Goal: Information Seeking & Learning: Learn about a topic

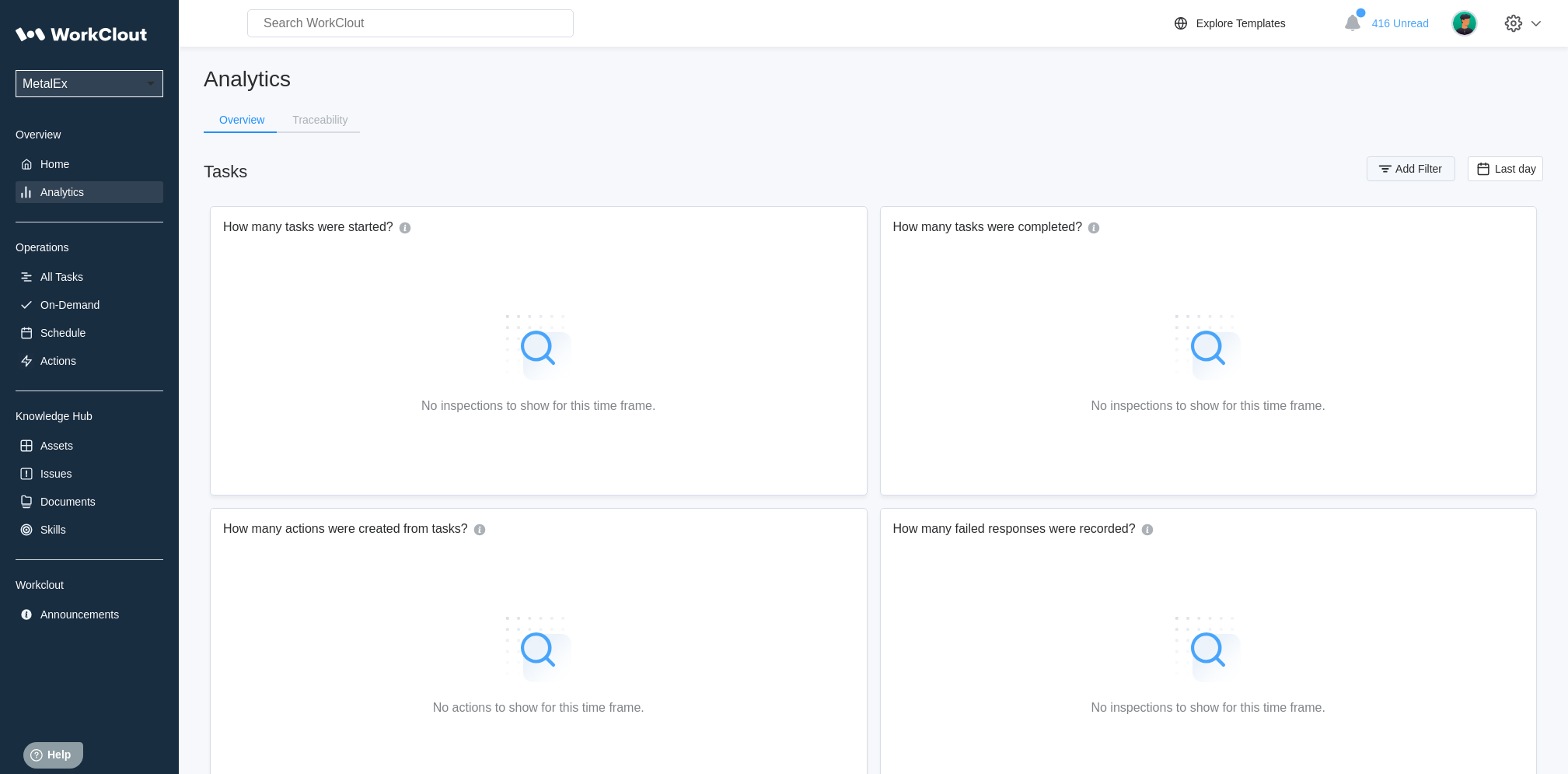
click at [1406, 166] on span "Add Filter" at bounding box center [1418, 168] width 46 height 11
click at [1080, 228] on icon at bounding box center [1076, 229] width 17 height 17
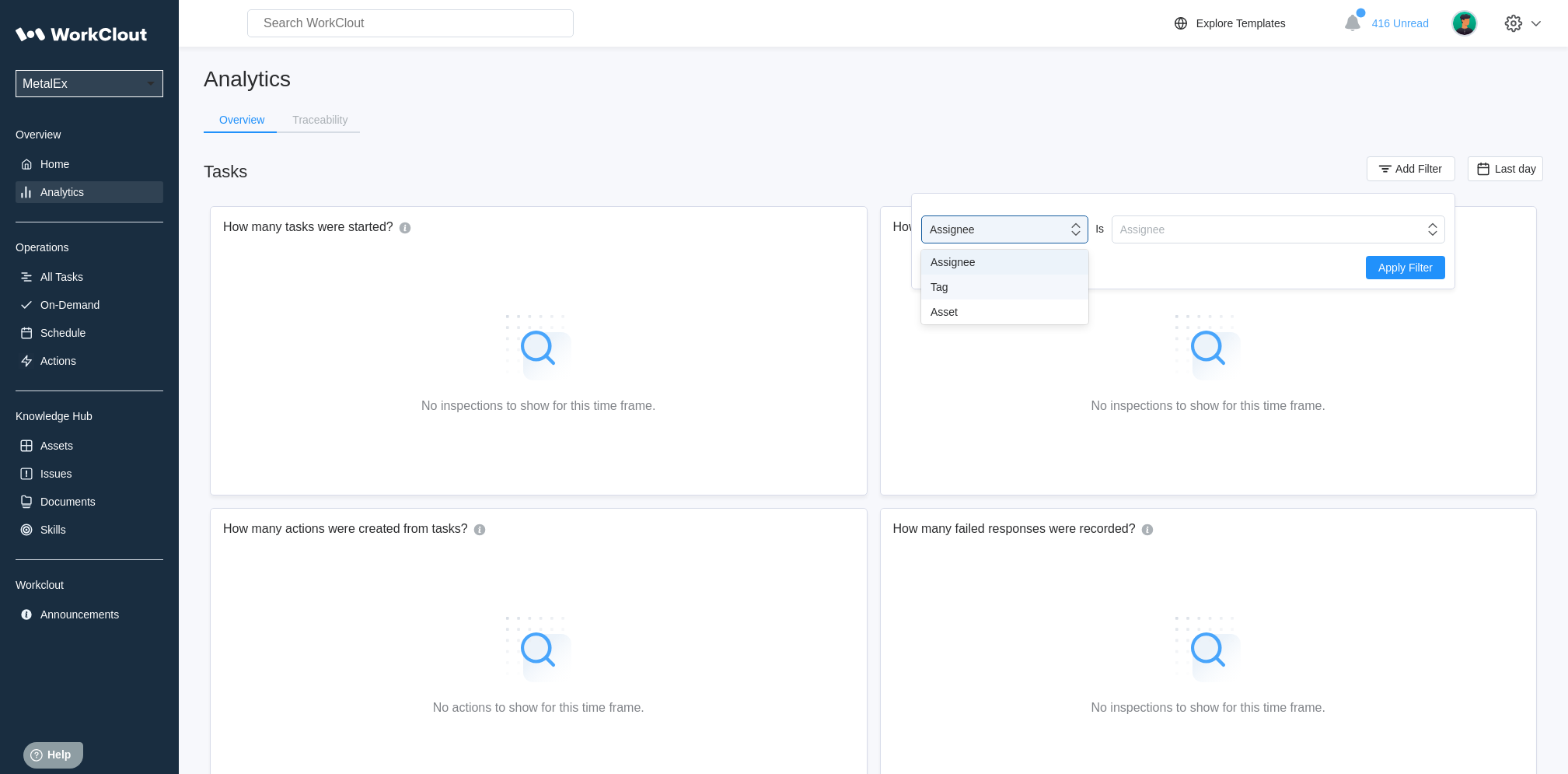
click at [948, 291] on div "Tag" at bounding box center [1005, 286] width 149 height 13
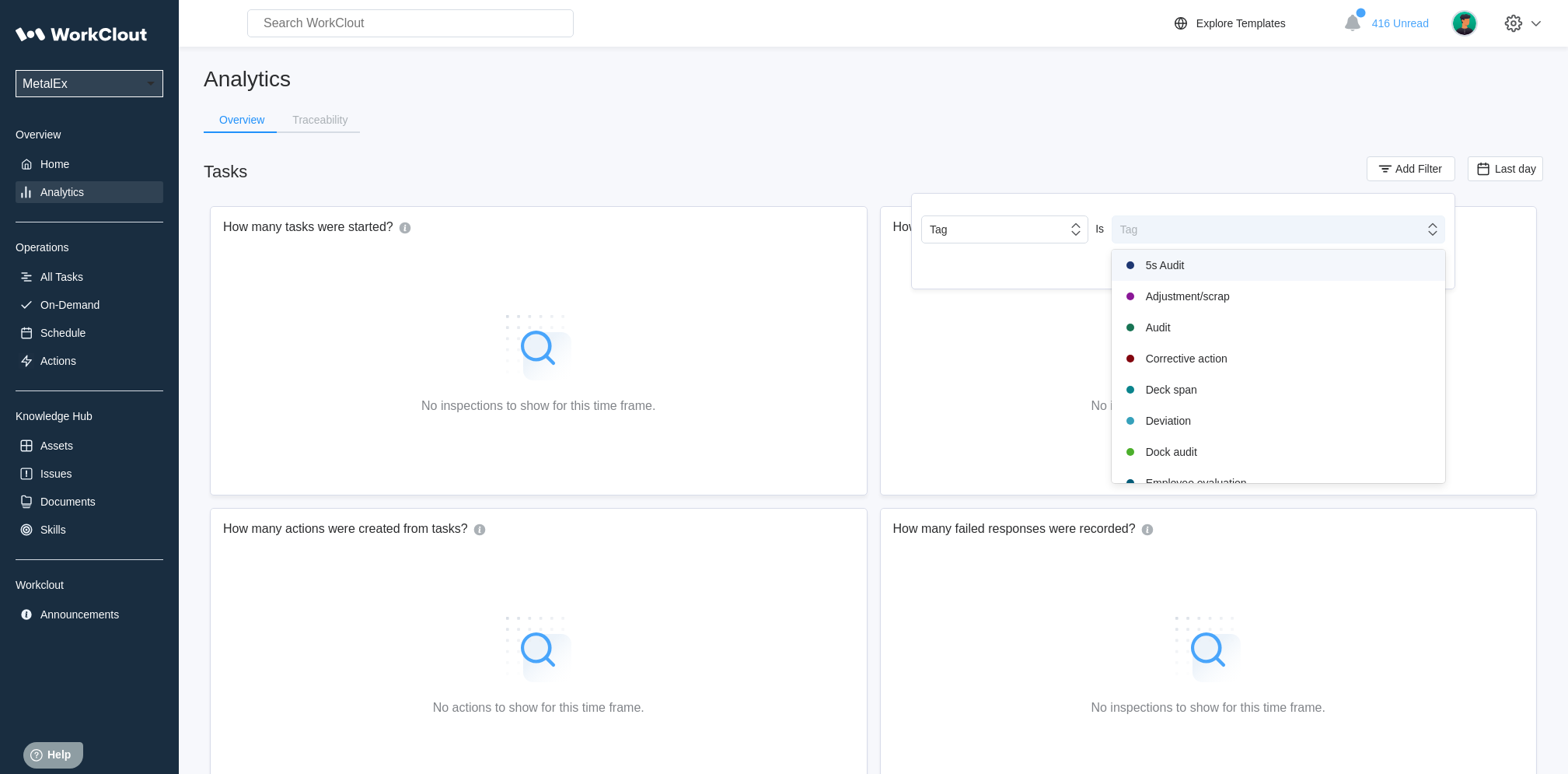
click at [1247, 218] on div "Tag" at bounding box center [1269, 229] width 312 height 22
click at [1190, 374] on div "Deck span" at bounding box center [1279, 390] width 334 height 32
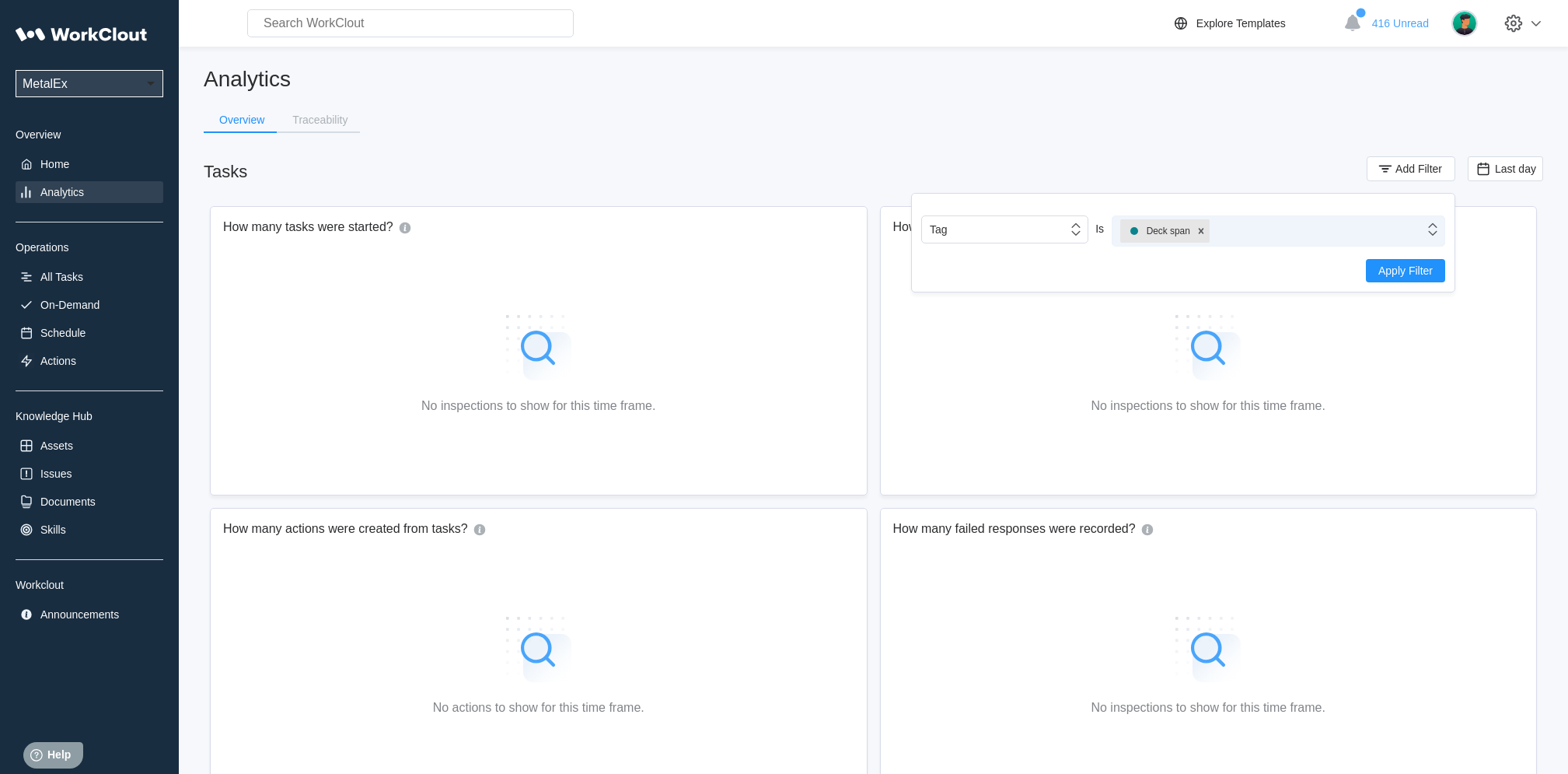
click at [1208, 237] on div at bounding box center [1201, 231] width 17 height 24
click at [1427, 227] on icon at bounding box center [1433, 229] width 17 height 17
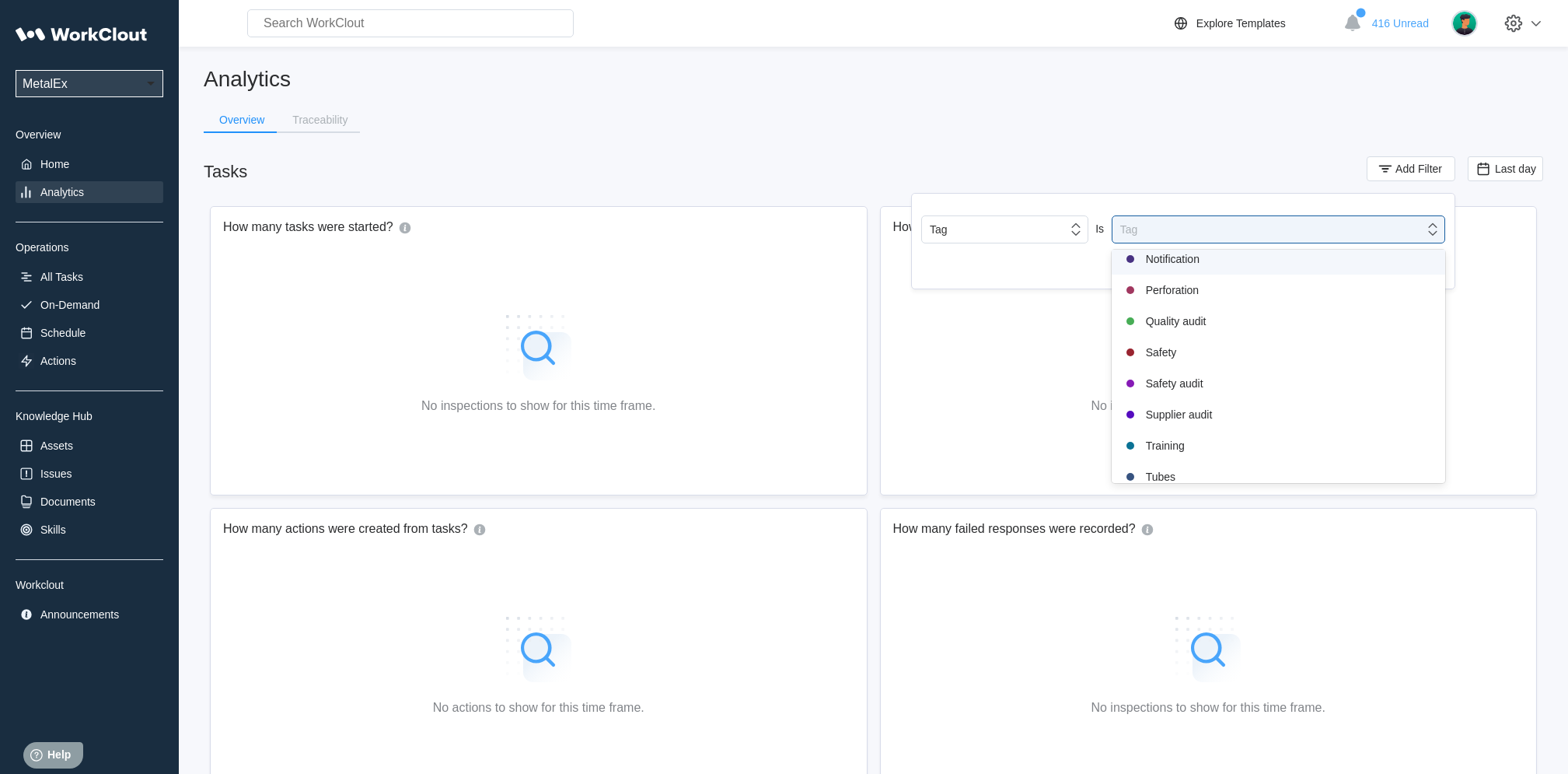
scroll to position [327, 0]
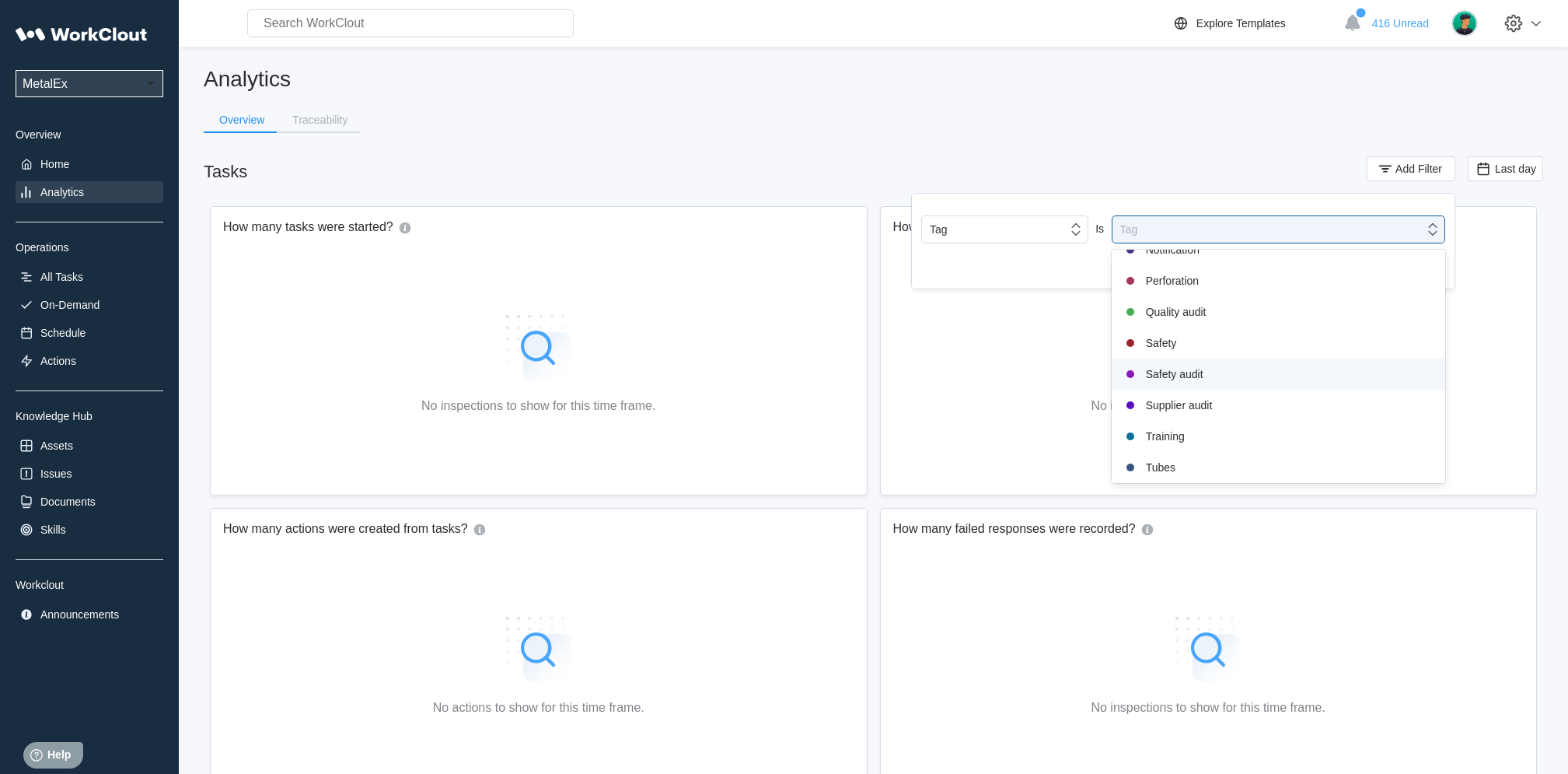
click at [1187, 380] on div "Safety audit" at bounding box center [1278, 374] width 315 height 19
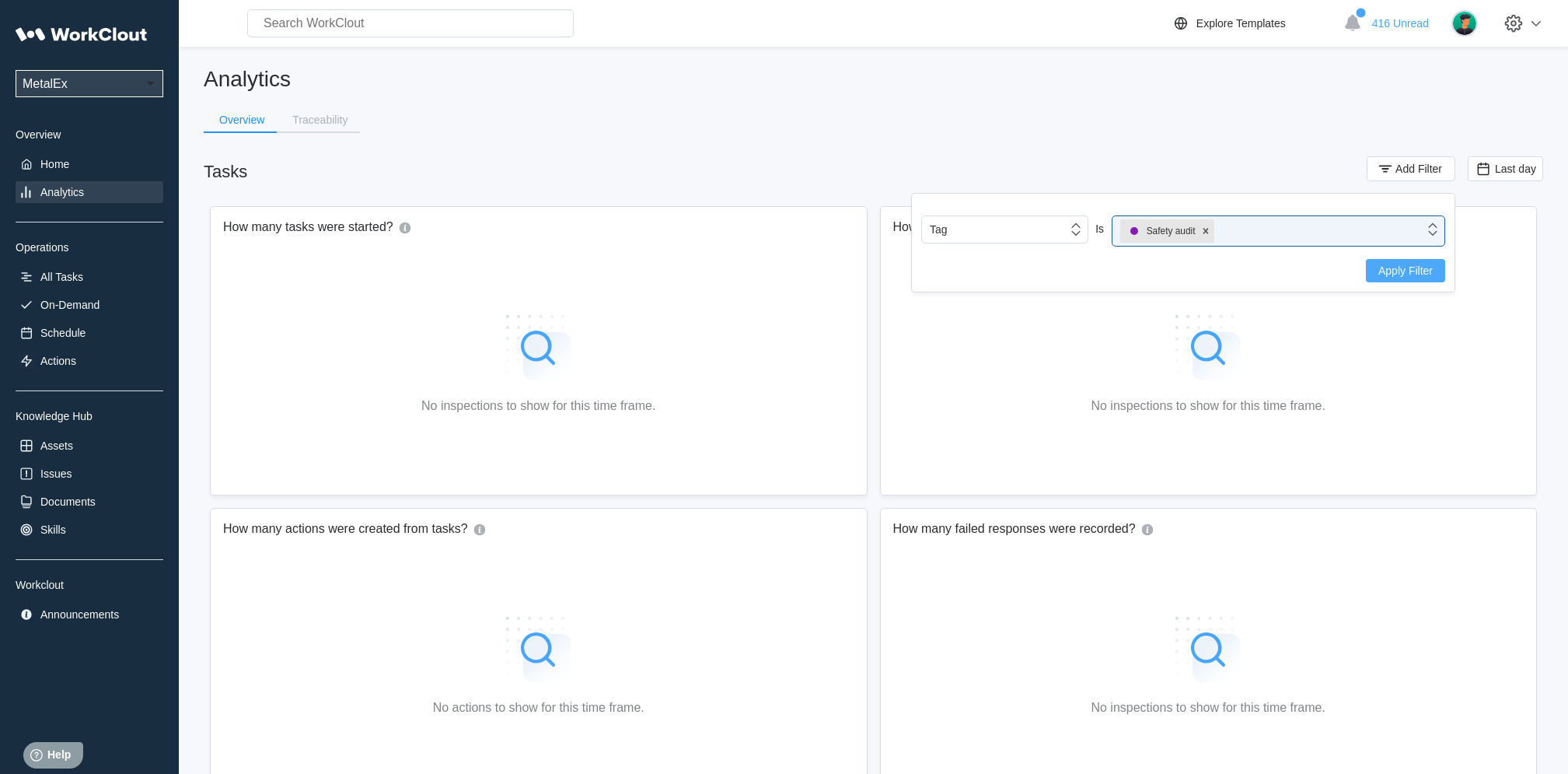
click at [1406, 272] on span "Apply Filter" at bounding box center [1405, 271] width 54 height 11
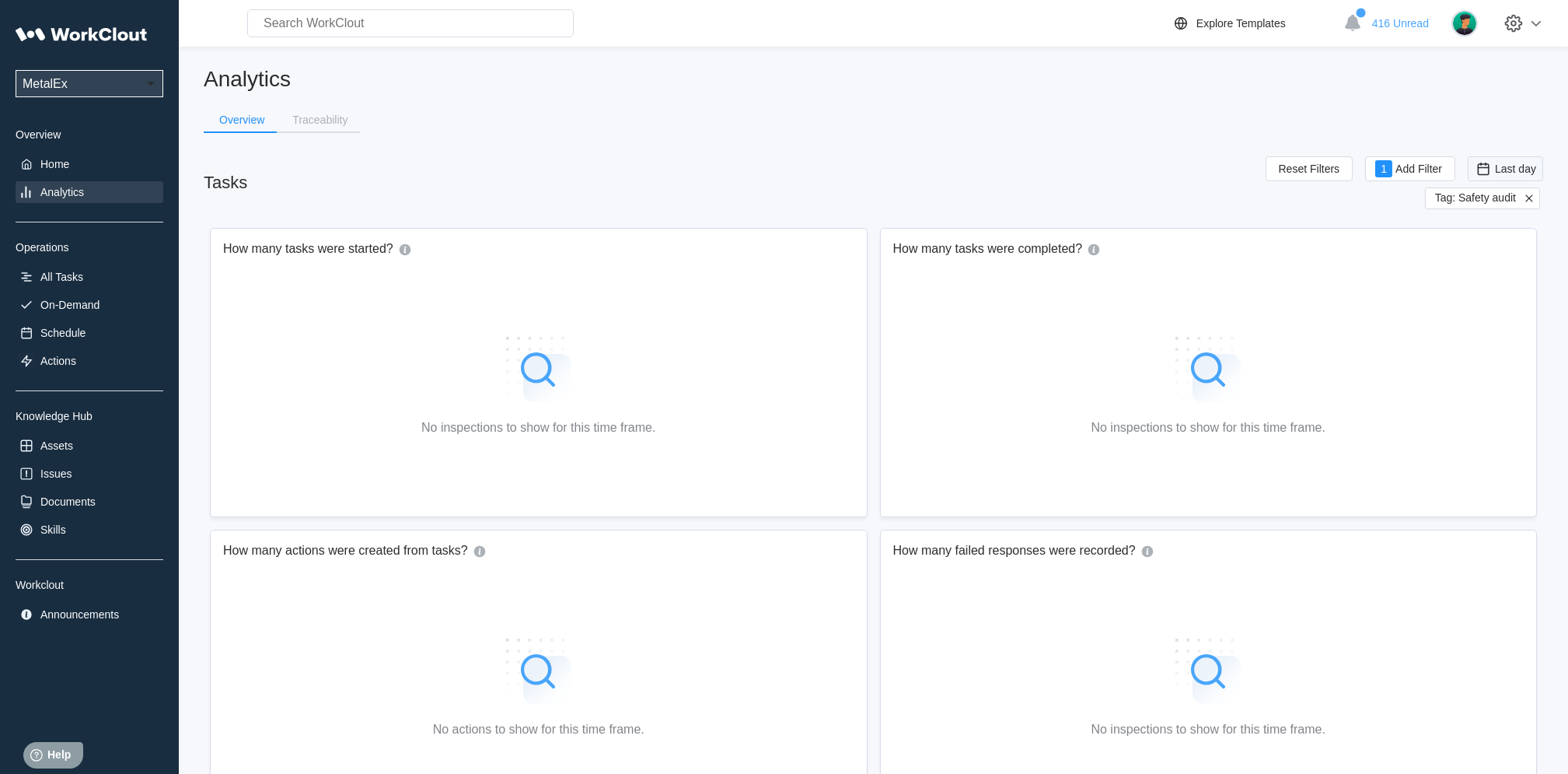
click at [1491, 166] on icon at bounding box center [1483, 168] width 17 height 17
click at [1475, 320] on div "Custom" at bounding box center [1482, 325] width 37 height 13
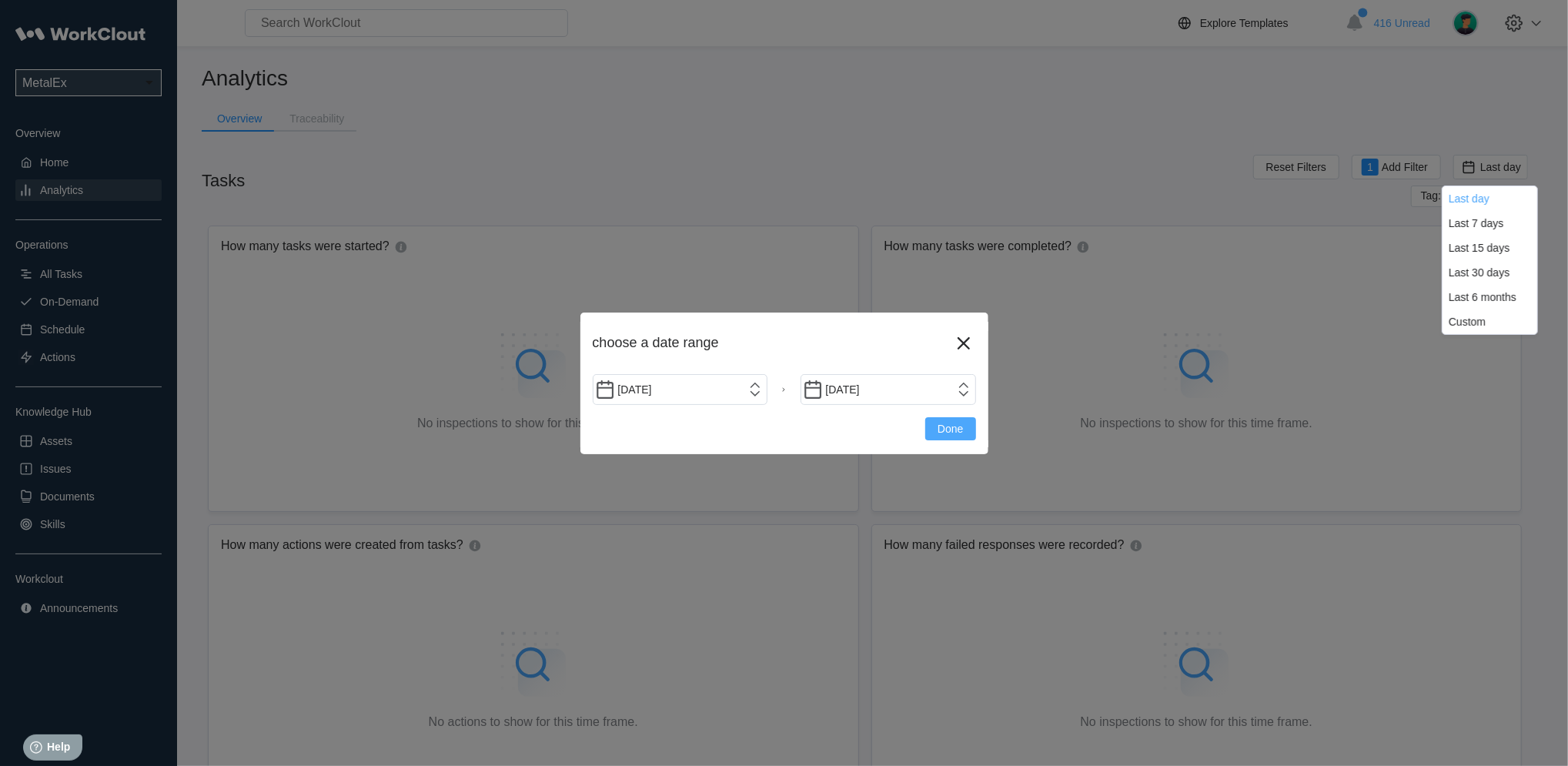
click at [956, 428] on span "Done" at bounding box center [951, 428] width 25 height 11
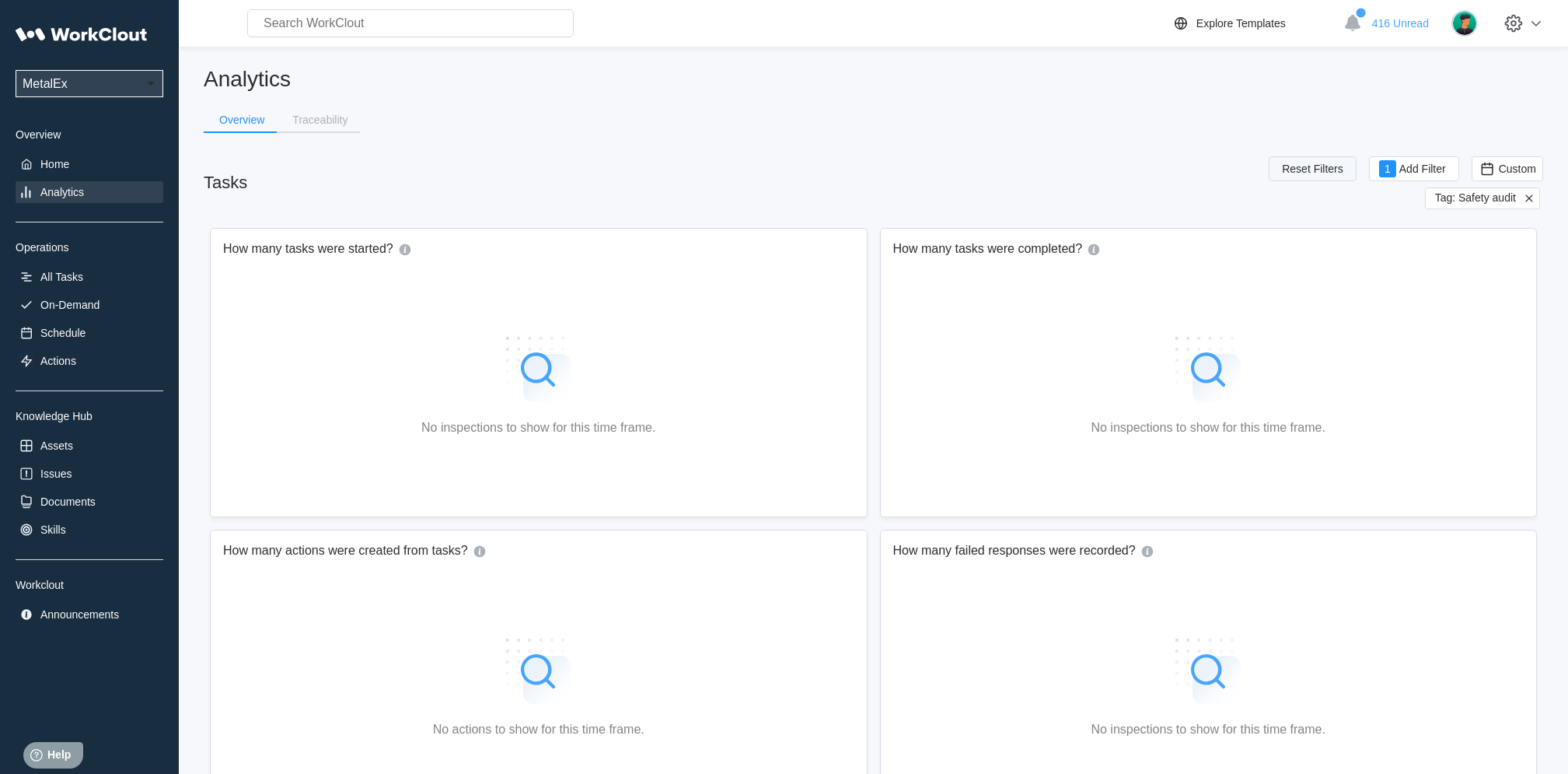
click at [1326, 166] on span "Reset Filters" at bounding box center [1312, 168] width 61 height 11
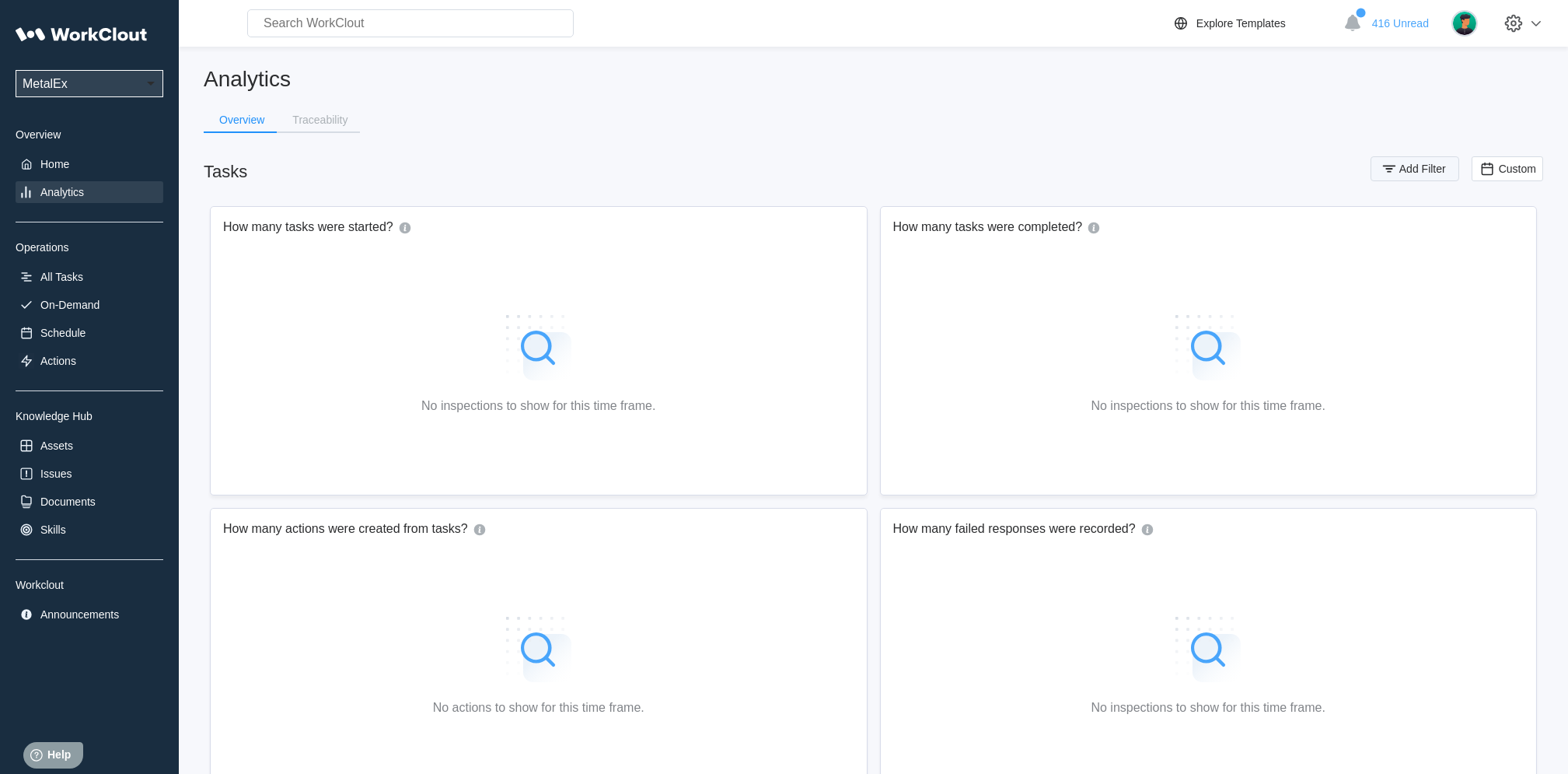
click at [1429, 167] on span "Add Filter" at bounding box center [1422, 168] width 46 height 11
click at [1074, 237] on icon at bounding box center [1080, 229] width 17 height 17
click at [991, 288] on div "Tag" at bounding box center [1008, 286] width 149 height 13
click at [1190, 232] on div "Tag" at bounding box center [1273, 229] width 312 height 22
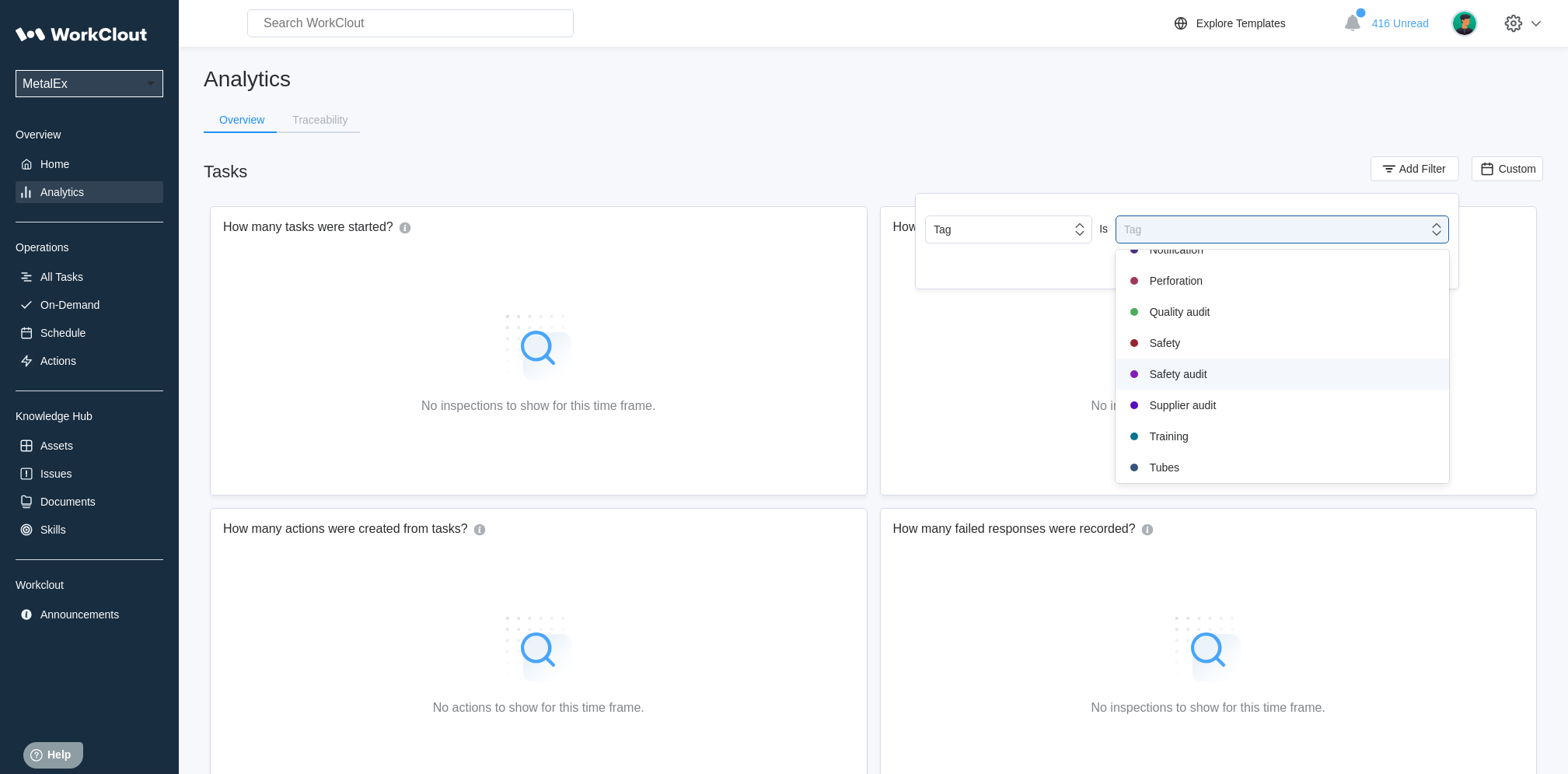
click at [1205, 371] on div "Safety audit" at bounding box center [1282, 374] width 315 height 19
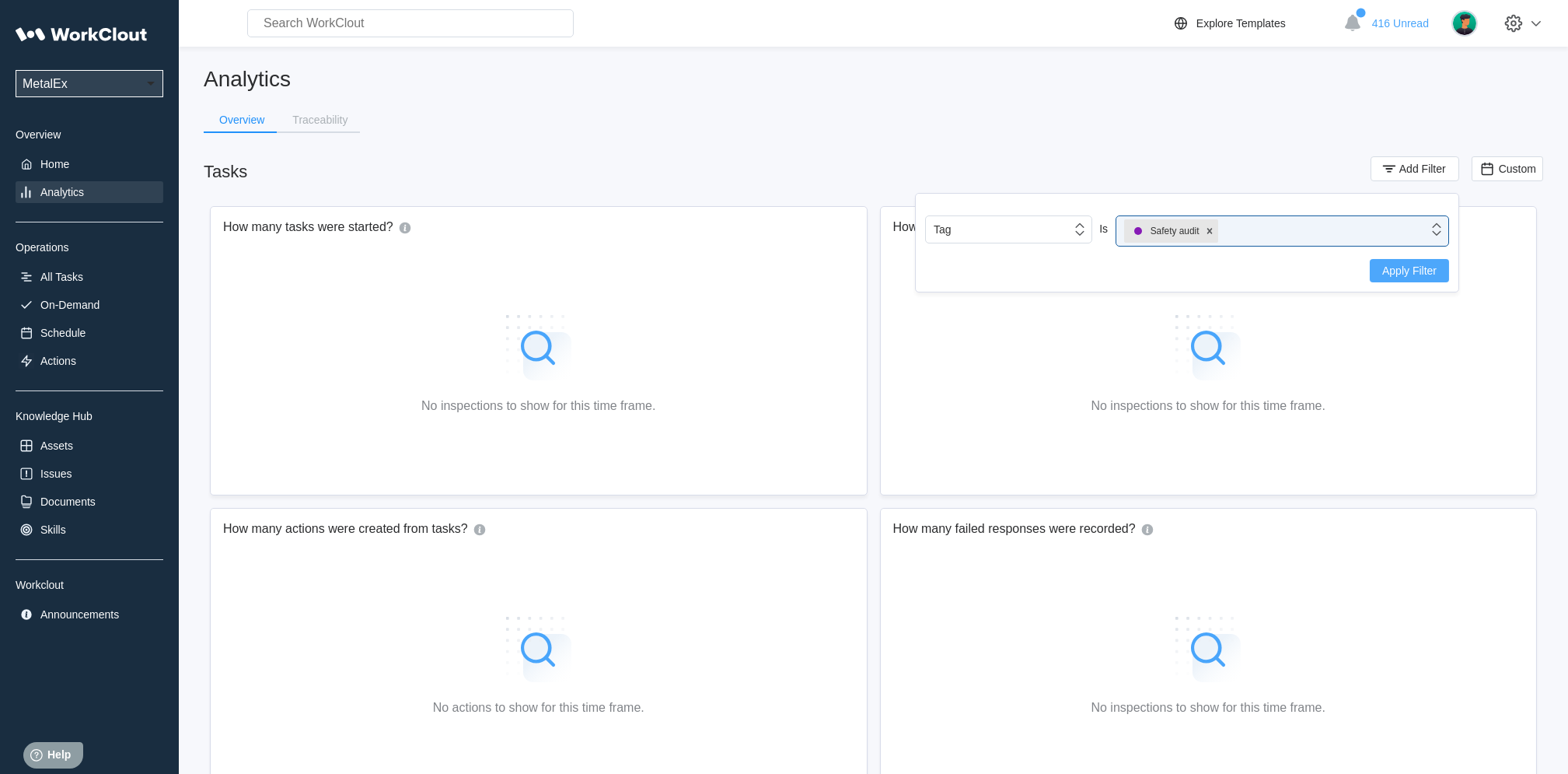
click at [1388, 270] on span "Apply Filter" at bounding box center [1409, 271] width 54 height 11
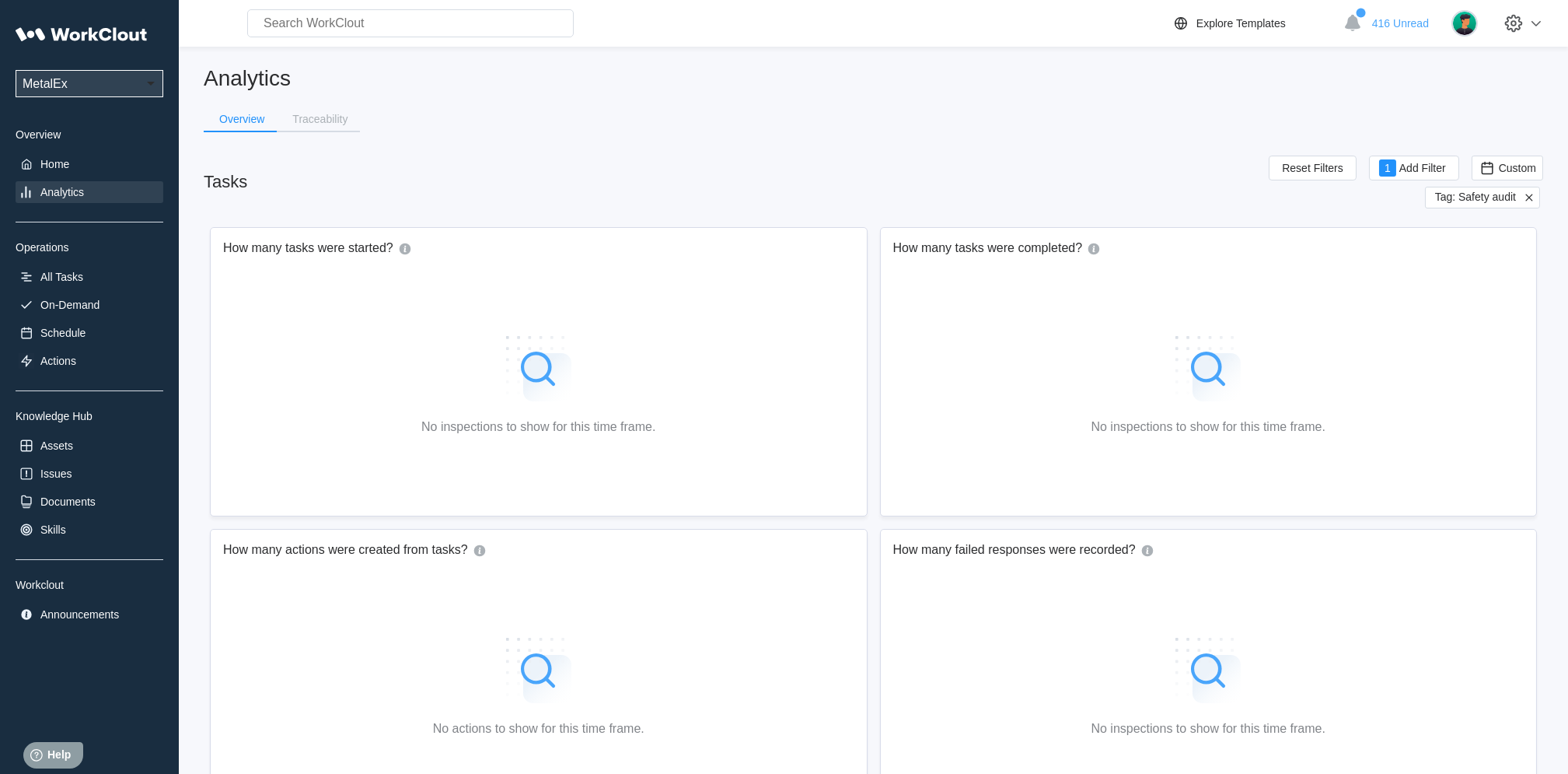
scroll to position [0, 0]
click at [1499, 163] on span "Custom" at bounding box center [1518, 169] width 37 height 13
click at [1502, 199] on div "Last day" at bounding box center [1486, 200] width 41 height 13
click at [53, 160] on div "Home" at bounding box center [54, 164] width 29 height 13
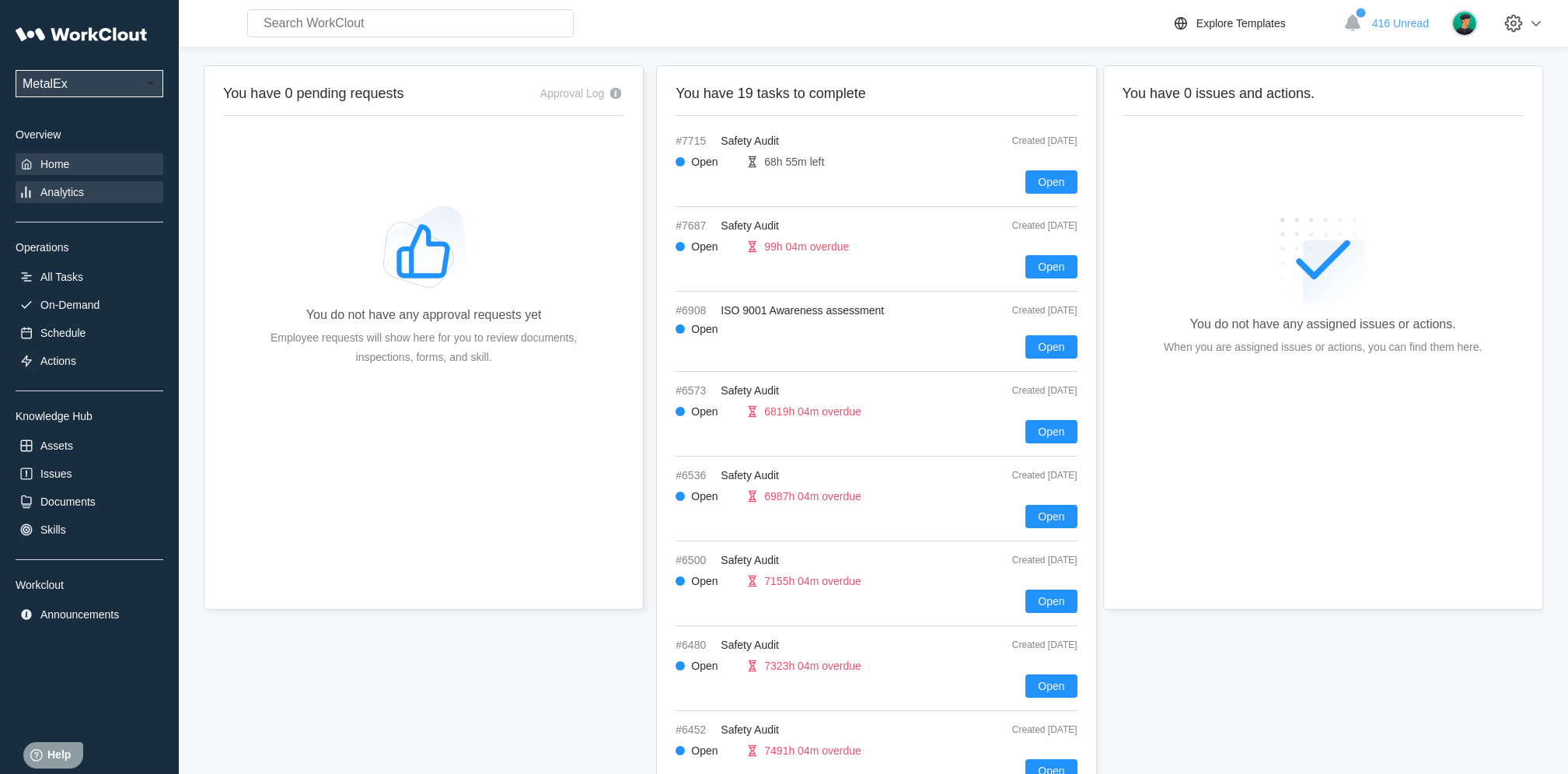
click at [42, 198] on div "Analytics" at bounding box center [90, 193] width 148 height 22
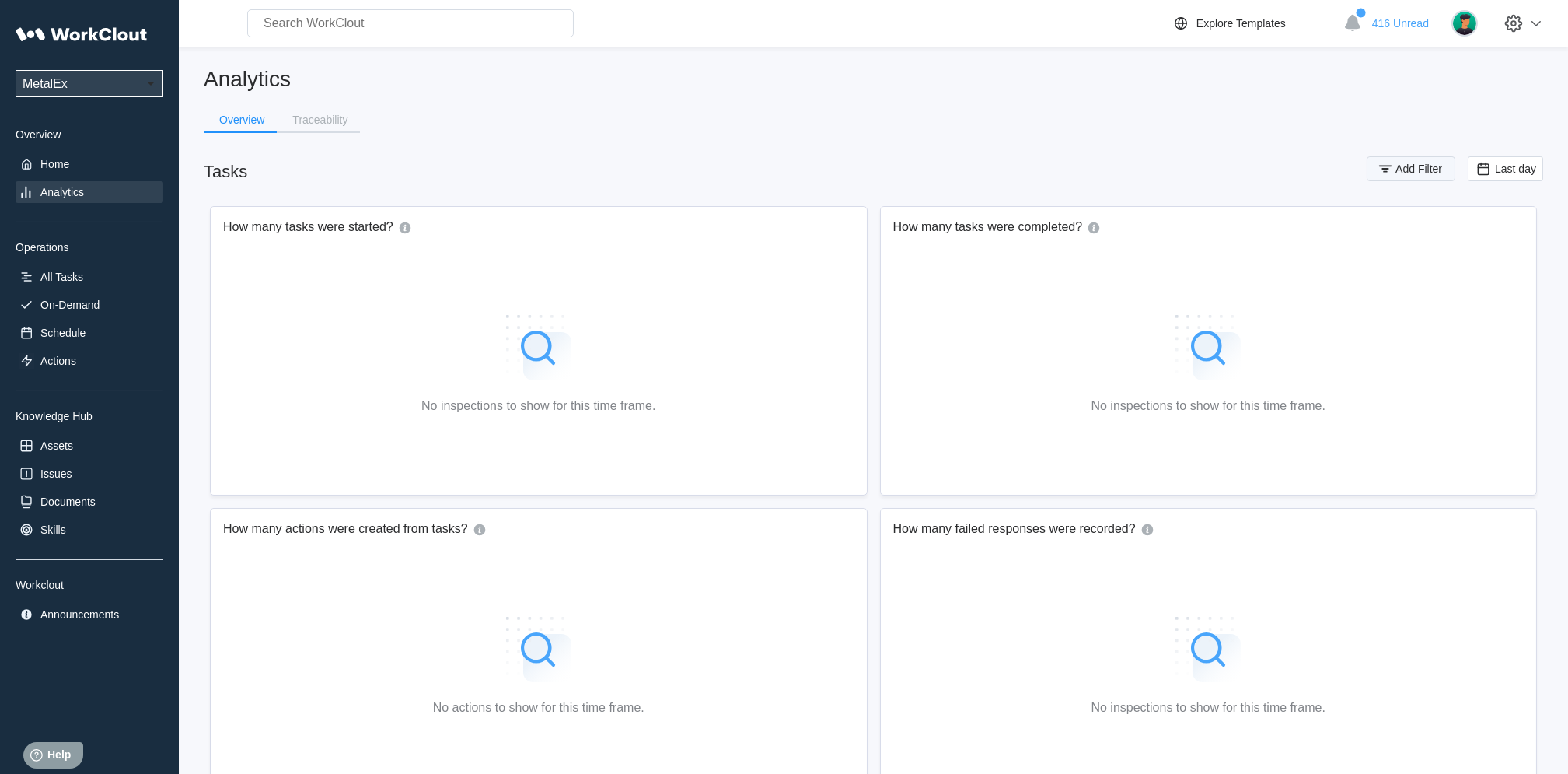
click at [1403, 161] on button "Add Filter" at bounding box center [1411, 168] width 89 height 25
click at [1066, 235] on div "Assignee" at bounding box center [995, 229] width 145 height 22
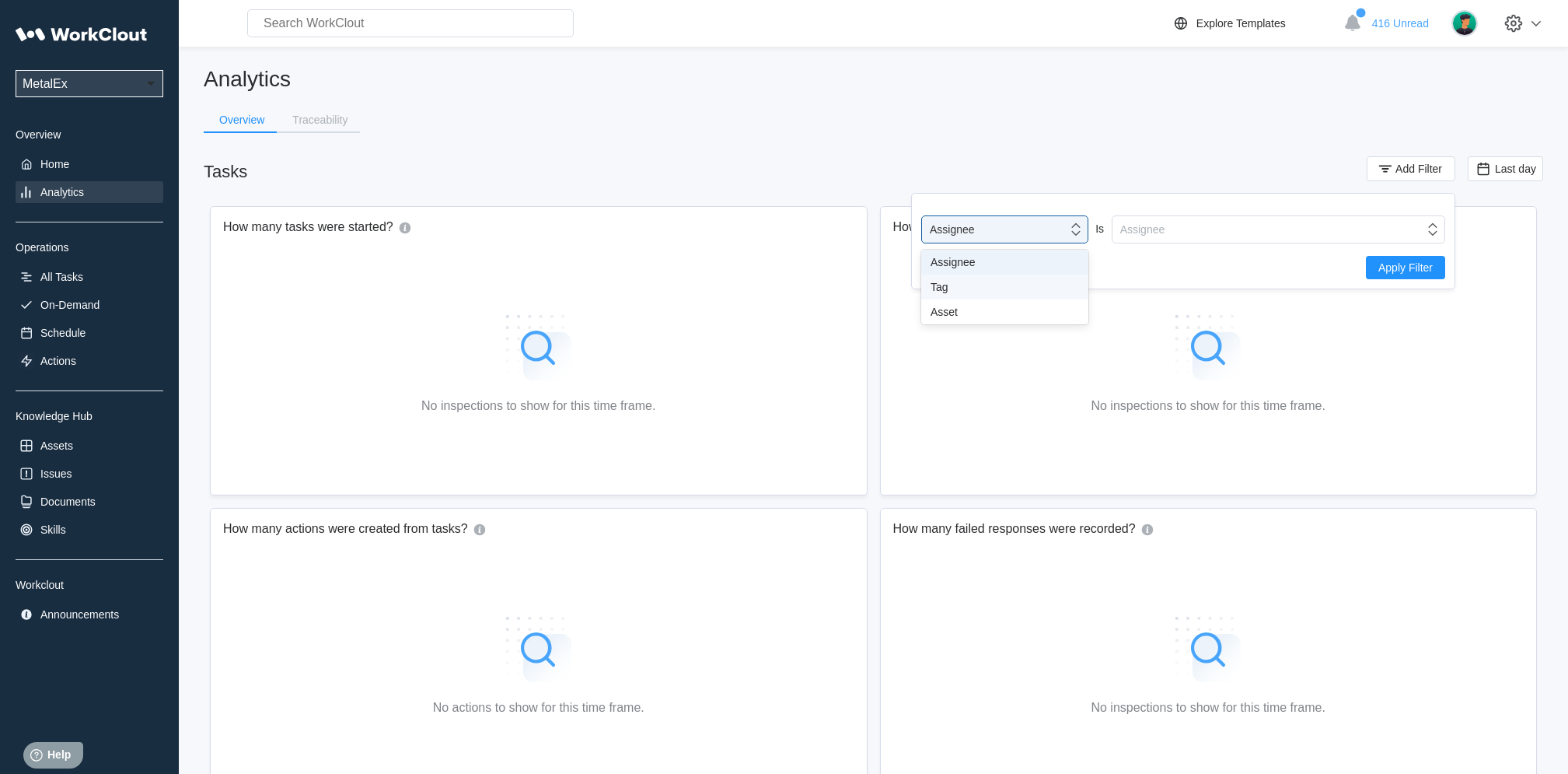
click at [988, 292] on div "Tag" at bounding box center [1005, 286] width 149 height 13
click at [1192, 230] on div "Tag" at bounding box center [1269, 229] width 312 height 22
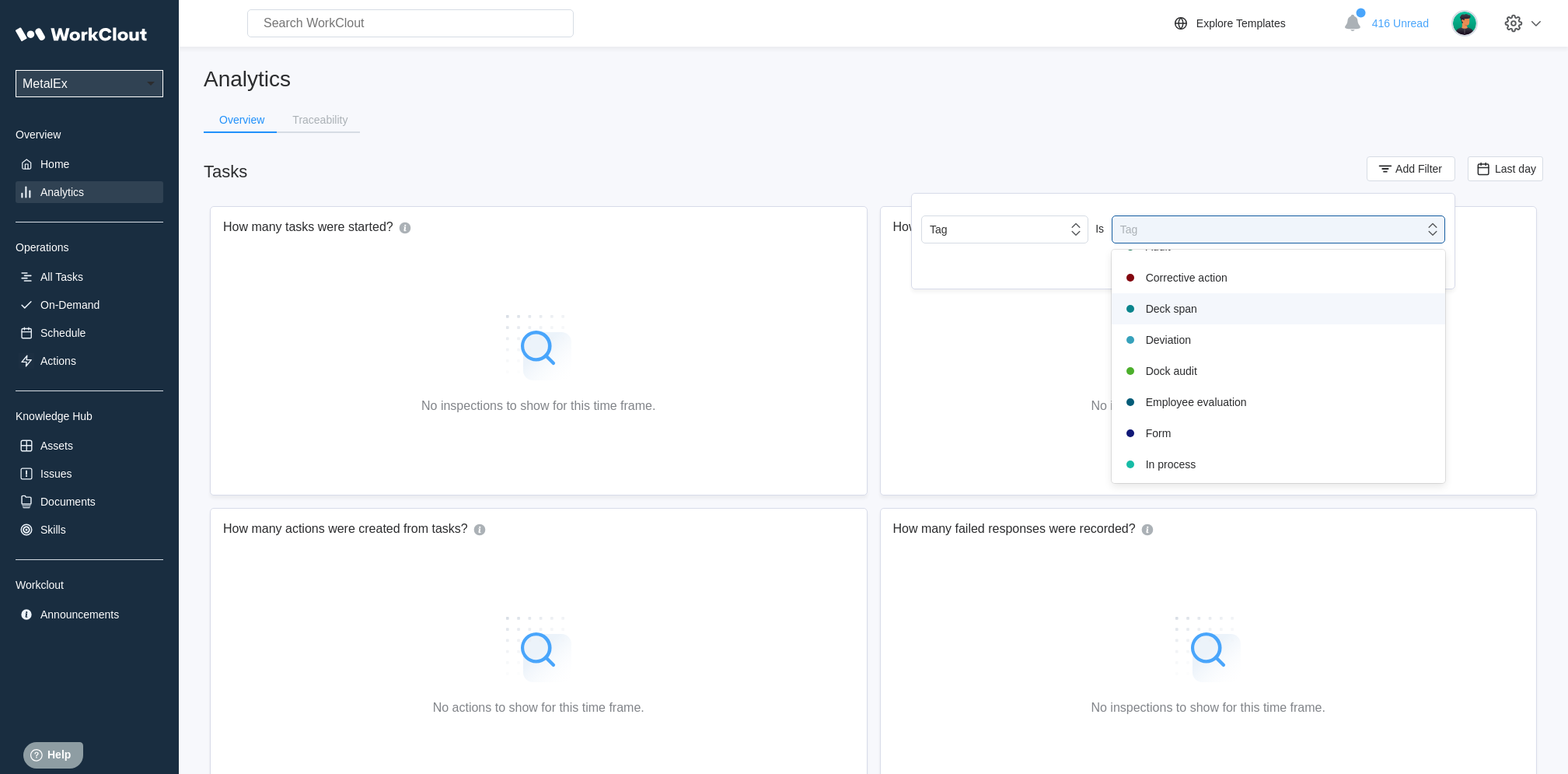
scroll to position [317, 0]
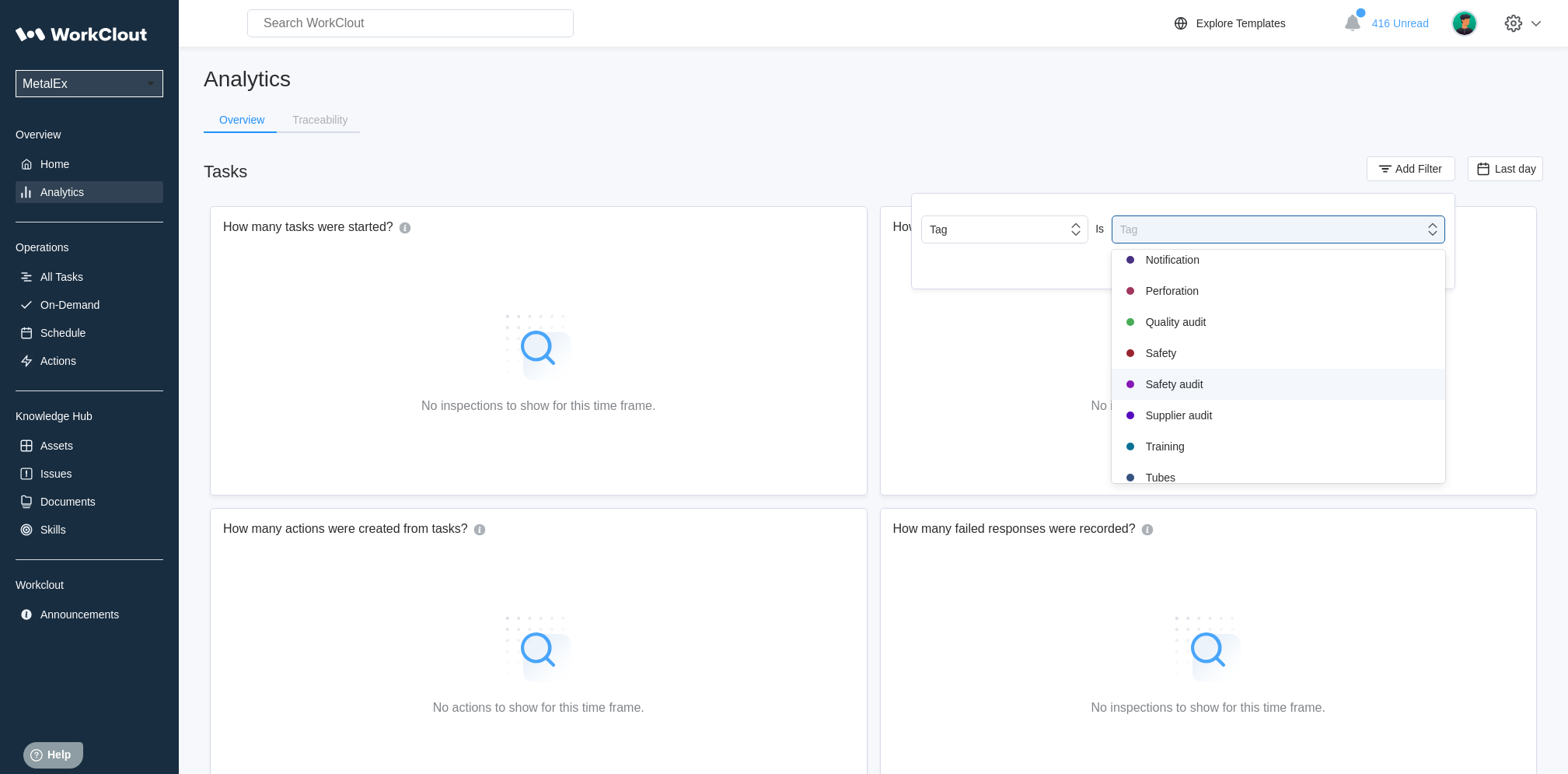
click at [1166, 387] on div "Safety audit" at bounding box center [1278, 384] width 315 height 19
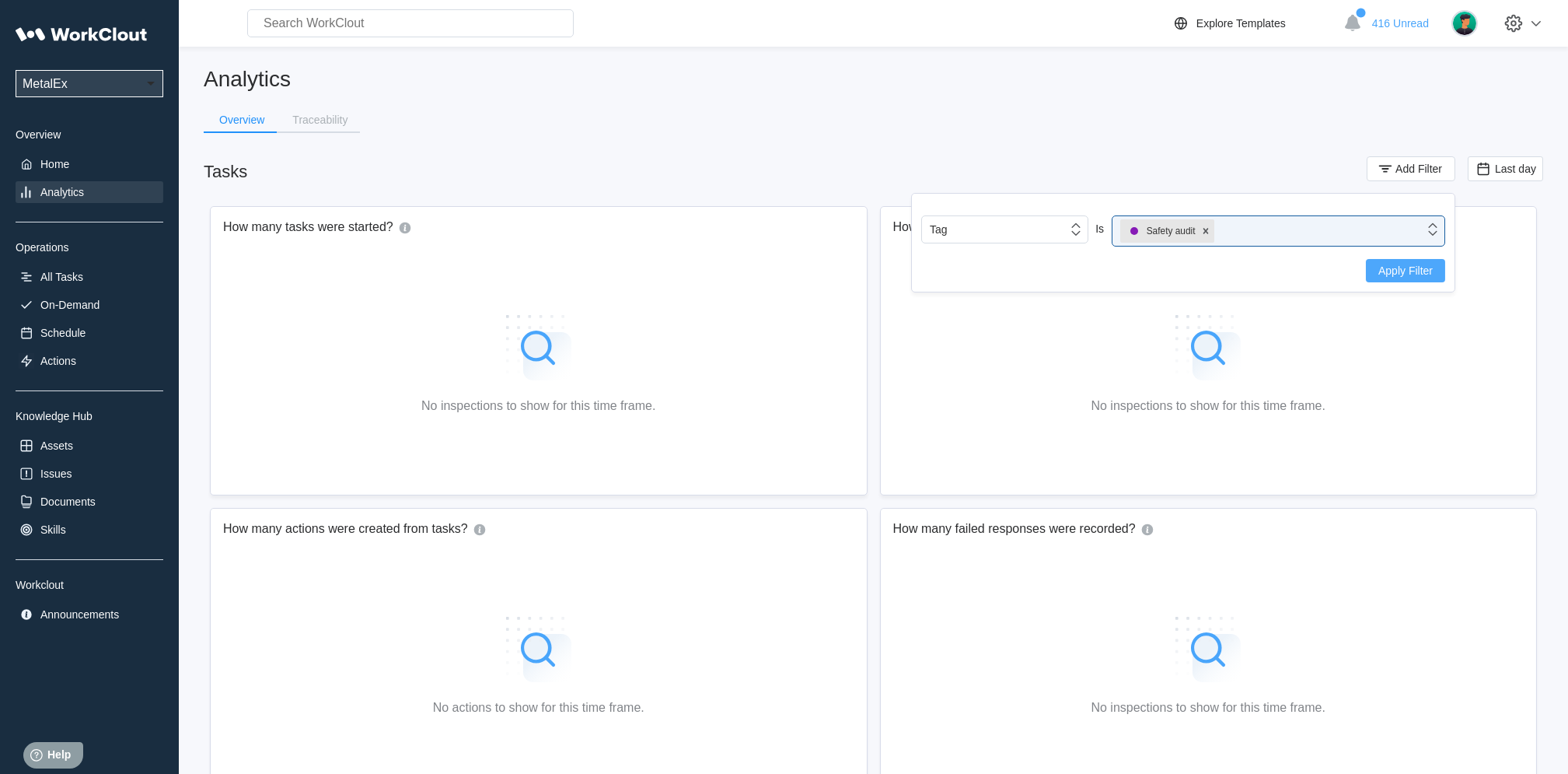
click at [1423, 271] on span "Apply Filter" at bounding box center [1405, 271] width 54 height 11
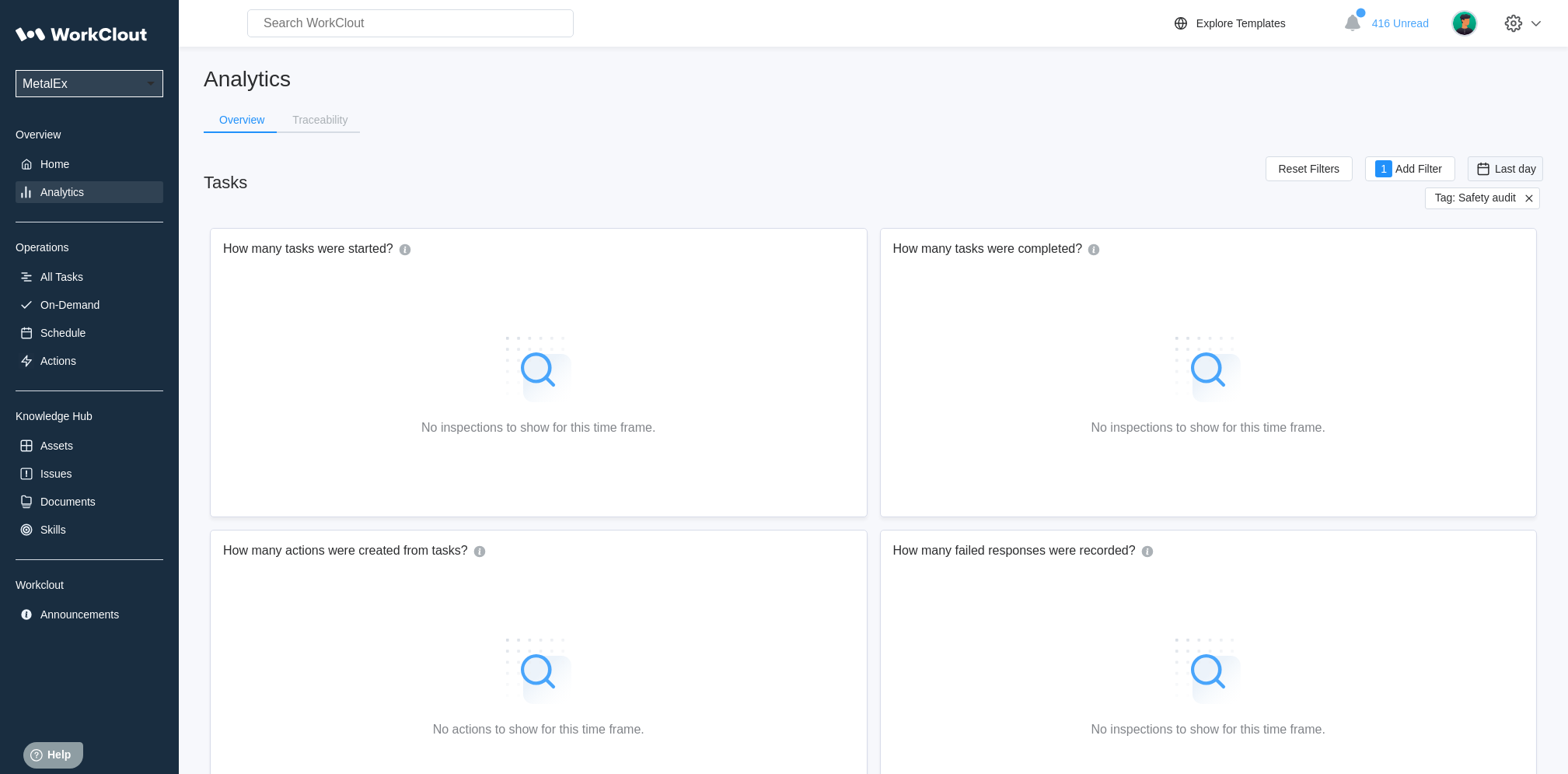
click at [1509, 169] on span "Last day" at bounding box center [1516, 169] width 41 height 13
drag, startPoint x: 1481, startPoint y: 337, endPoint x: 1484, endPoint y: 325, distance: 12.4
click at [1483, 331] on div "Custom" at bounding box center [1505, 325] width 96 height 25
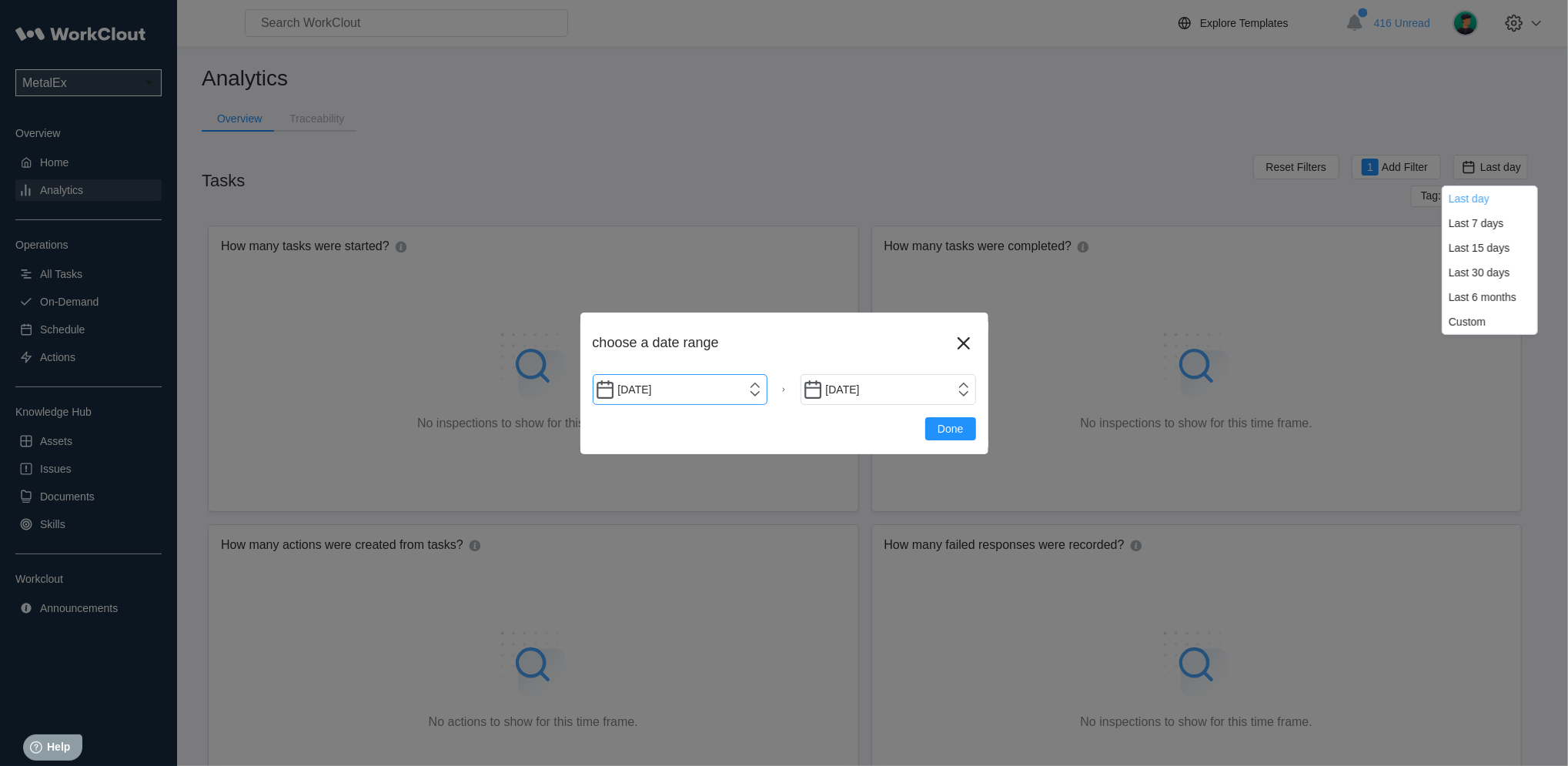
click at [755, 388] on input "[DATE]" at bounding box center [681, 390] width 176 height 31
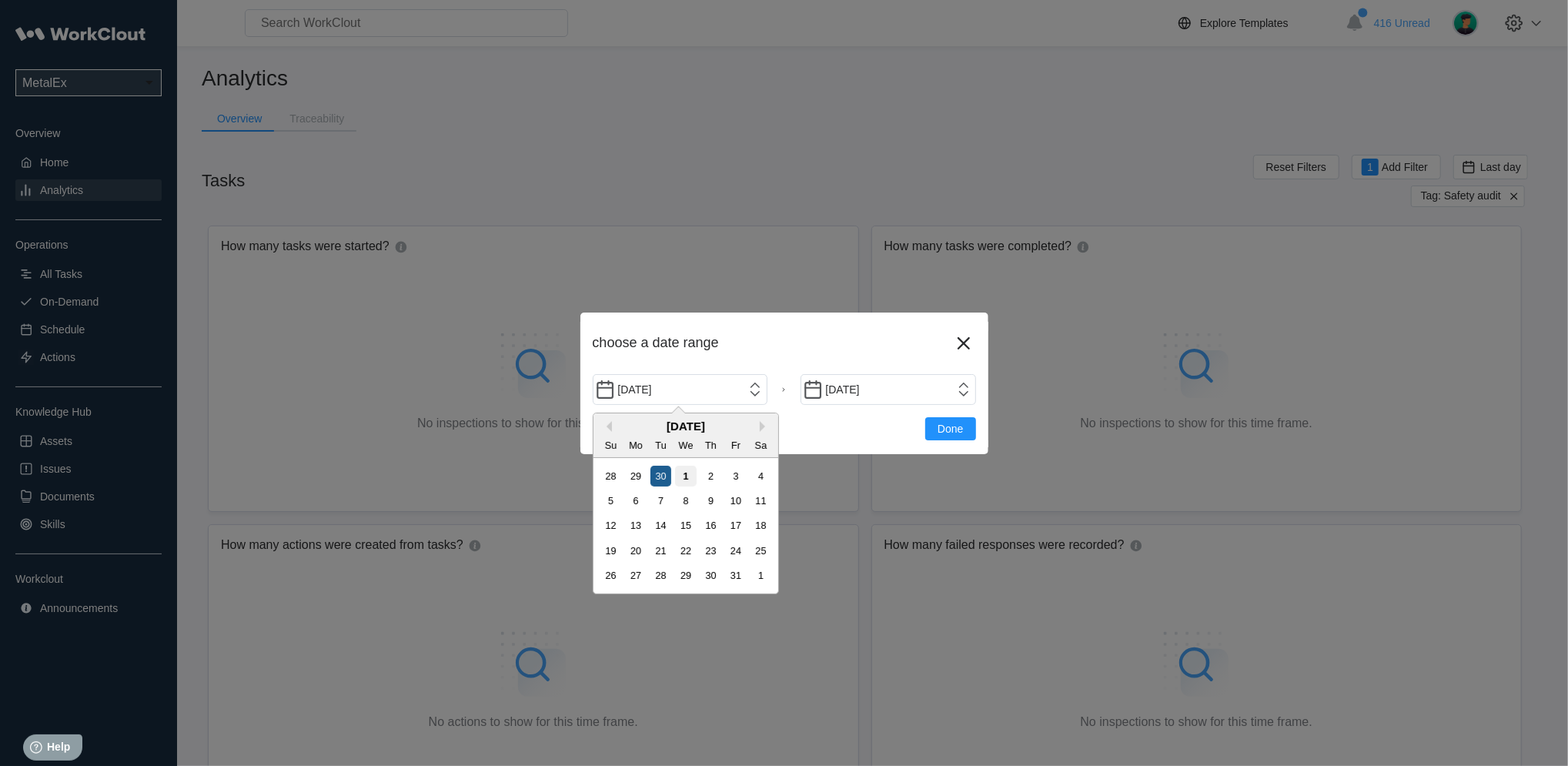
click at [670, 469] on div "30" at bounding box center [660, 476] width 21 height 21
type input "[DATE]"
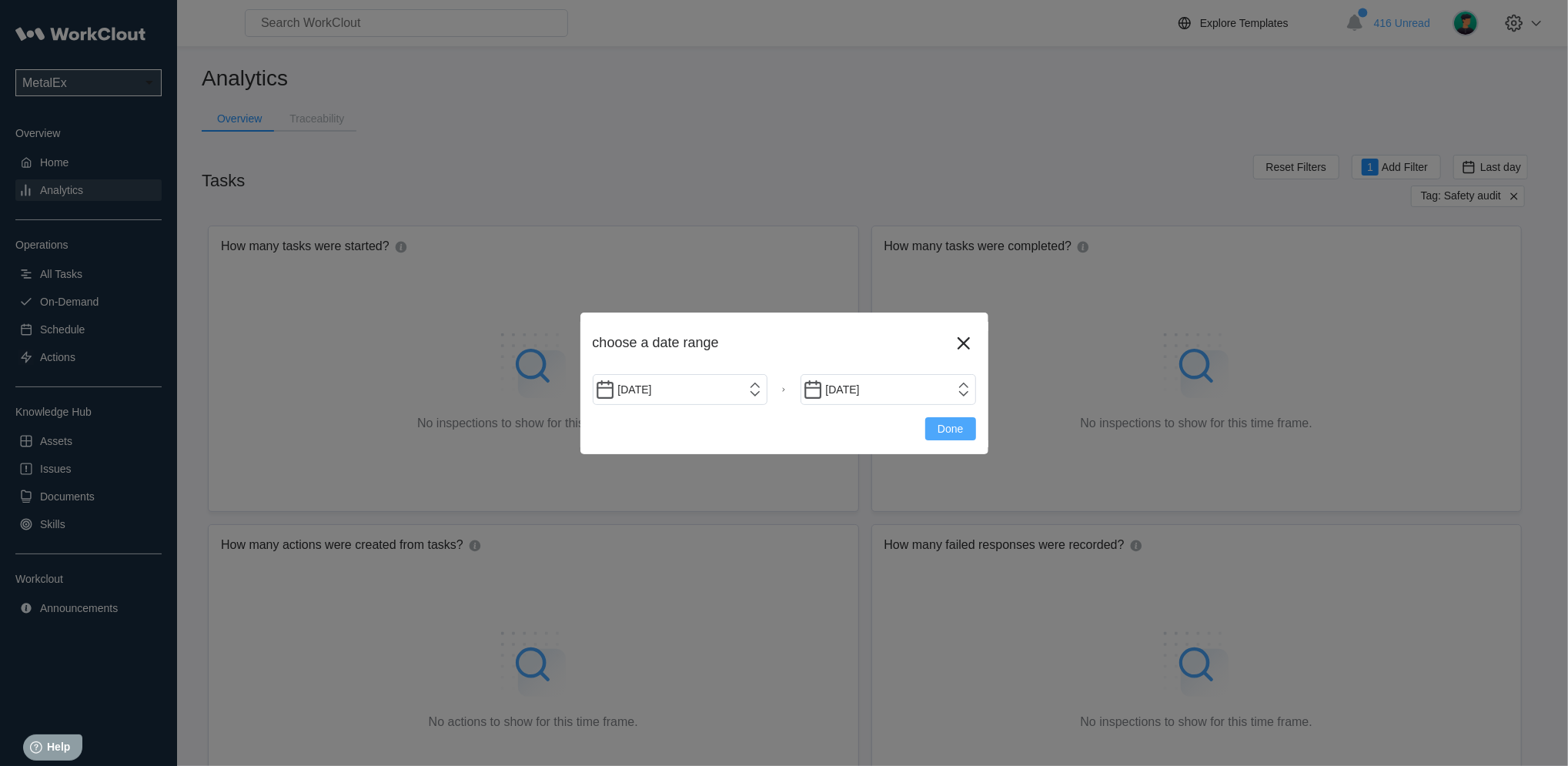
click at [950, 427] on span "Done" at bounding box center [951, 428] width 25 height 11
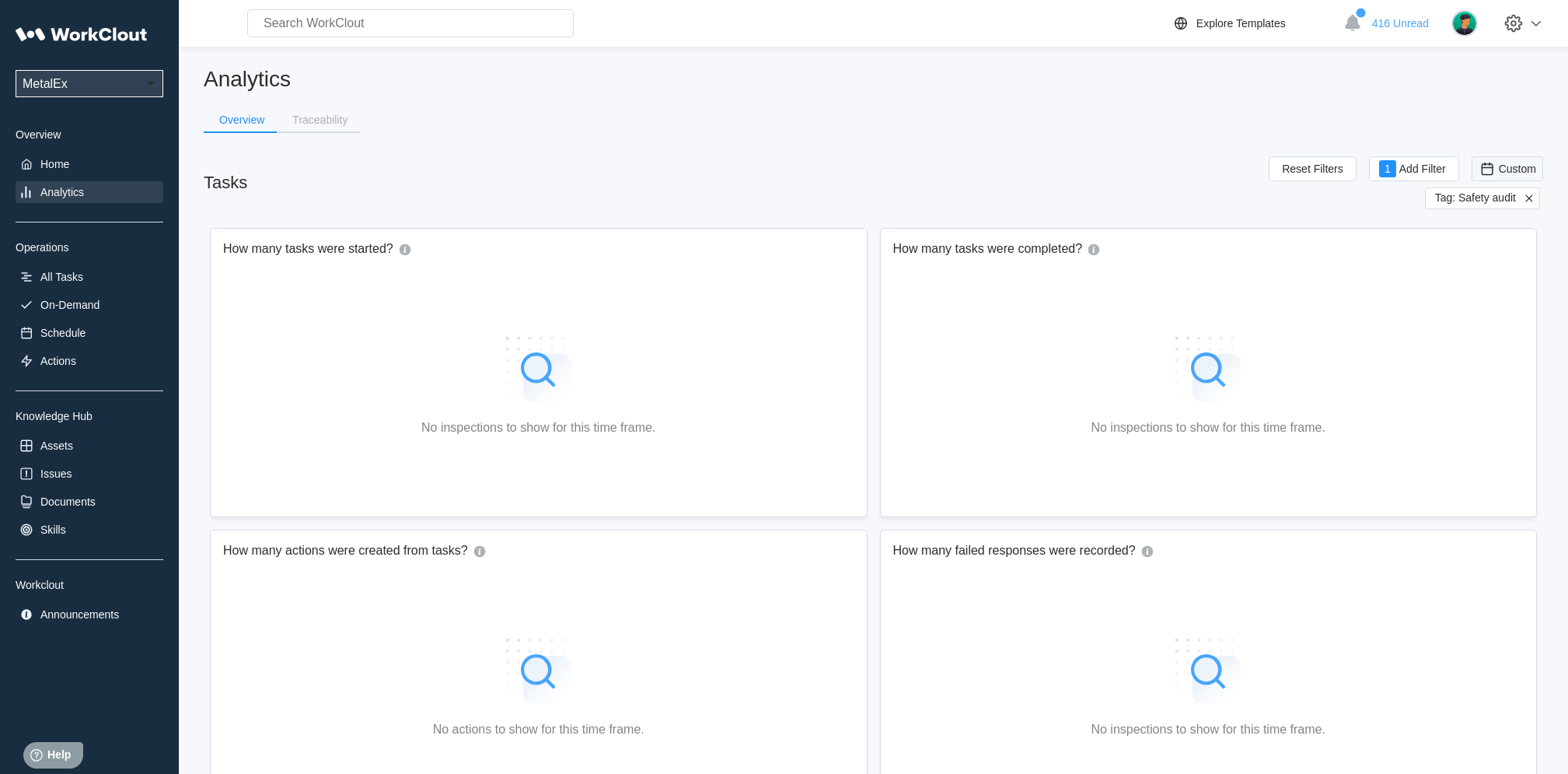
click at [1508, 175] on div "Custom" at bounding box center [1508, 168] width 57 height 17
click at [1483, 325] on div "Custom" at bounding box center [1484, 325] width 37 height 13
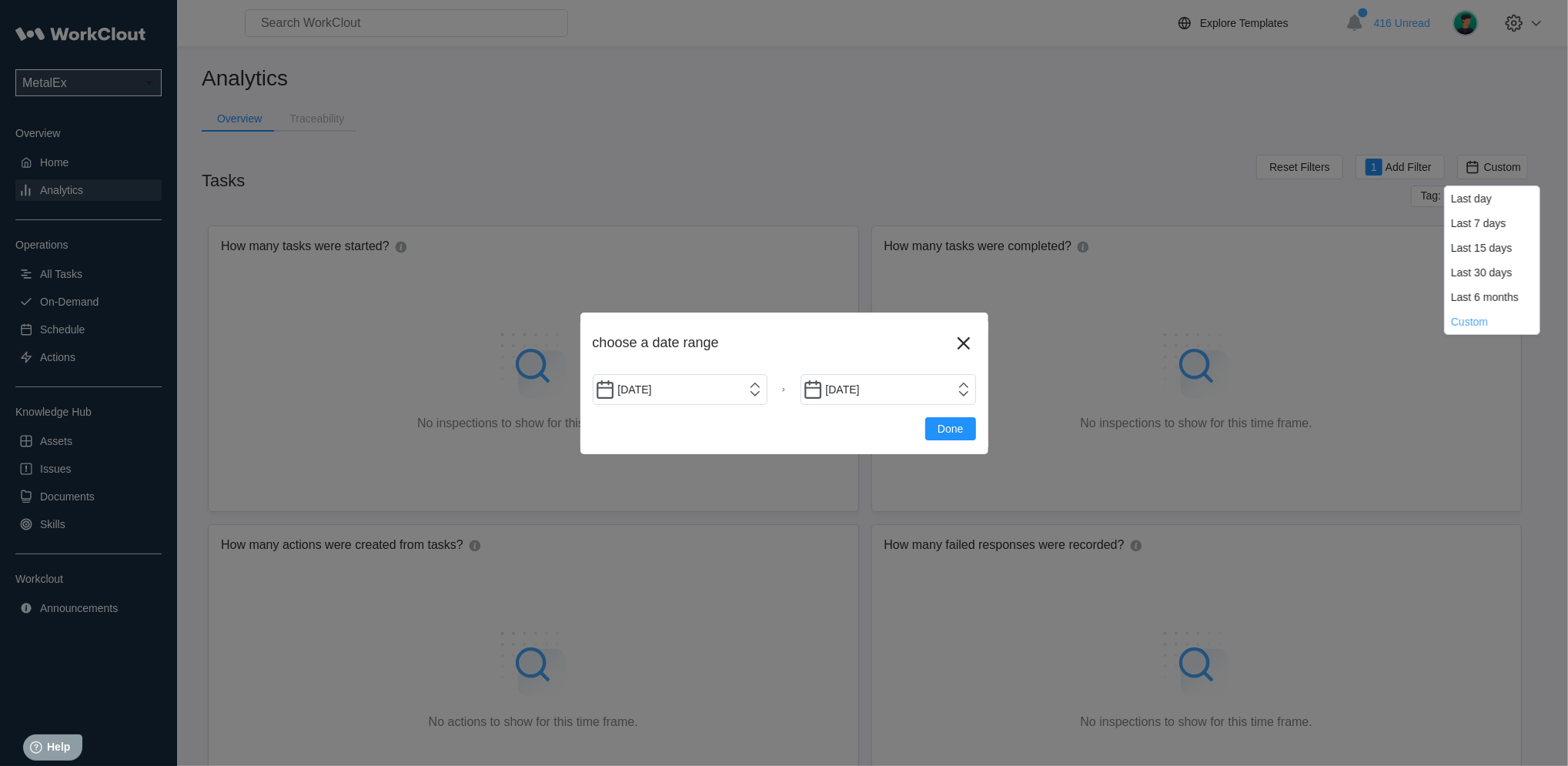
click at [769, 391] on div "[DATE] [DATE]" at bounding box center [784, 390] width 383 height 31
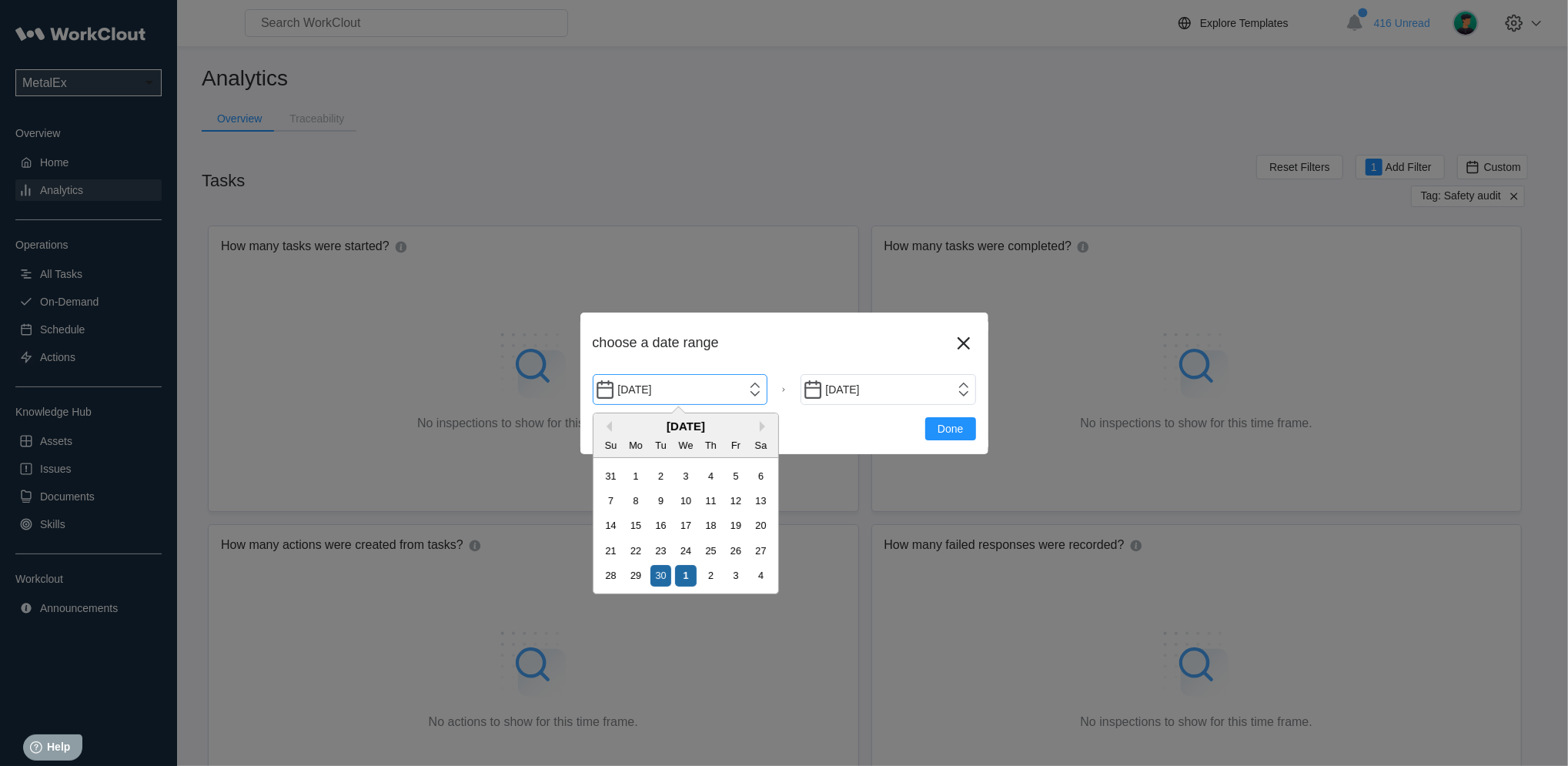
click at [766, 391] on input "[DATE]" at bounding box center [681, 390] width 176 height 31
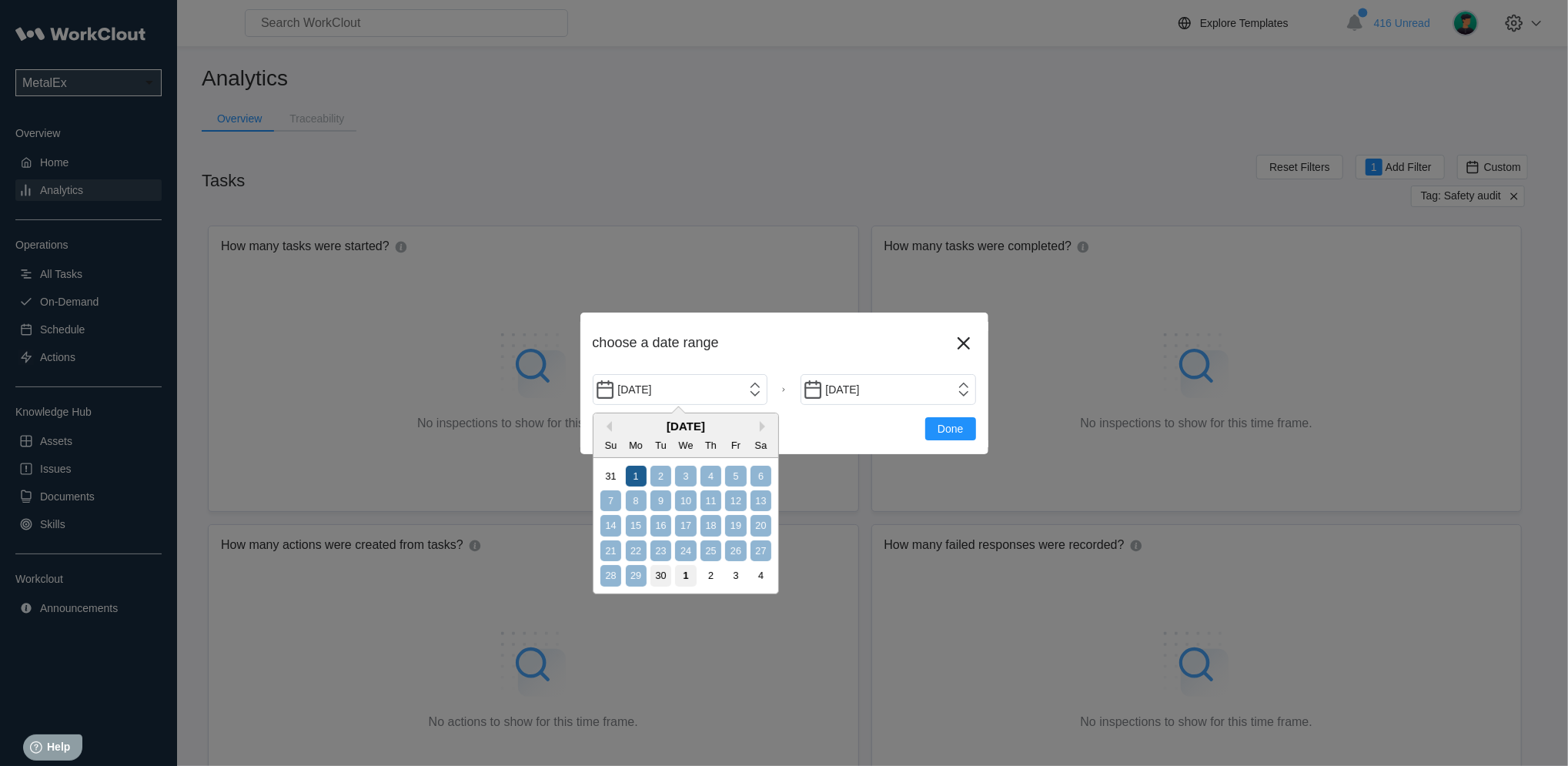
click at [643, 482] on div "1" at bounding box center [636, 476] width 21 height 21
type input "[DATE]"
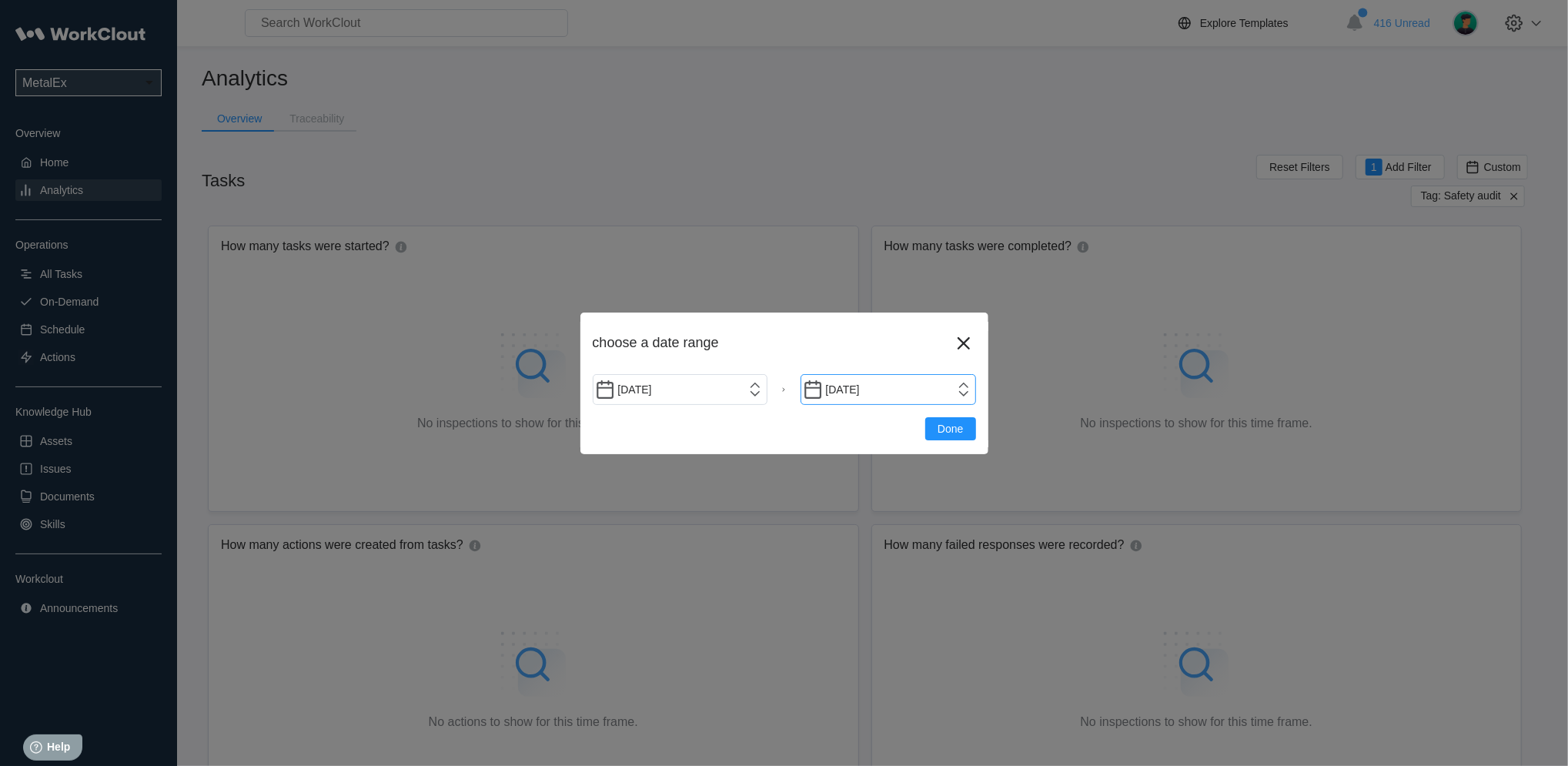
drag, startPoint x: 932, startPoint y: 381, endPoint x: 953, endPoint y: 383, distance: 21.1
click at [949, 383] on input "[DATE]" at bounding box center [888, 390] width 176 height 31
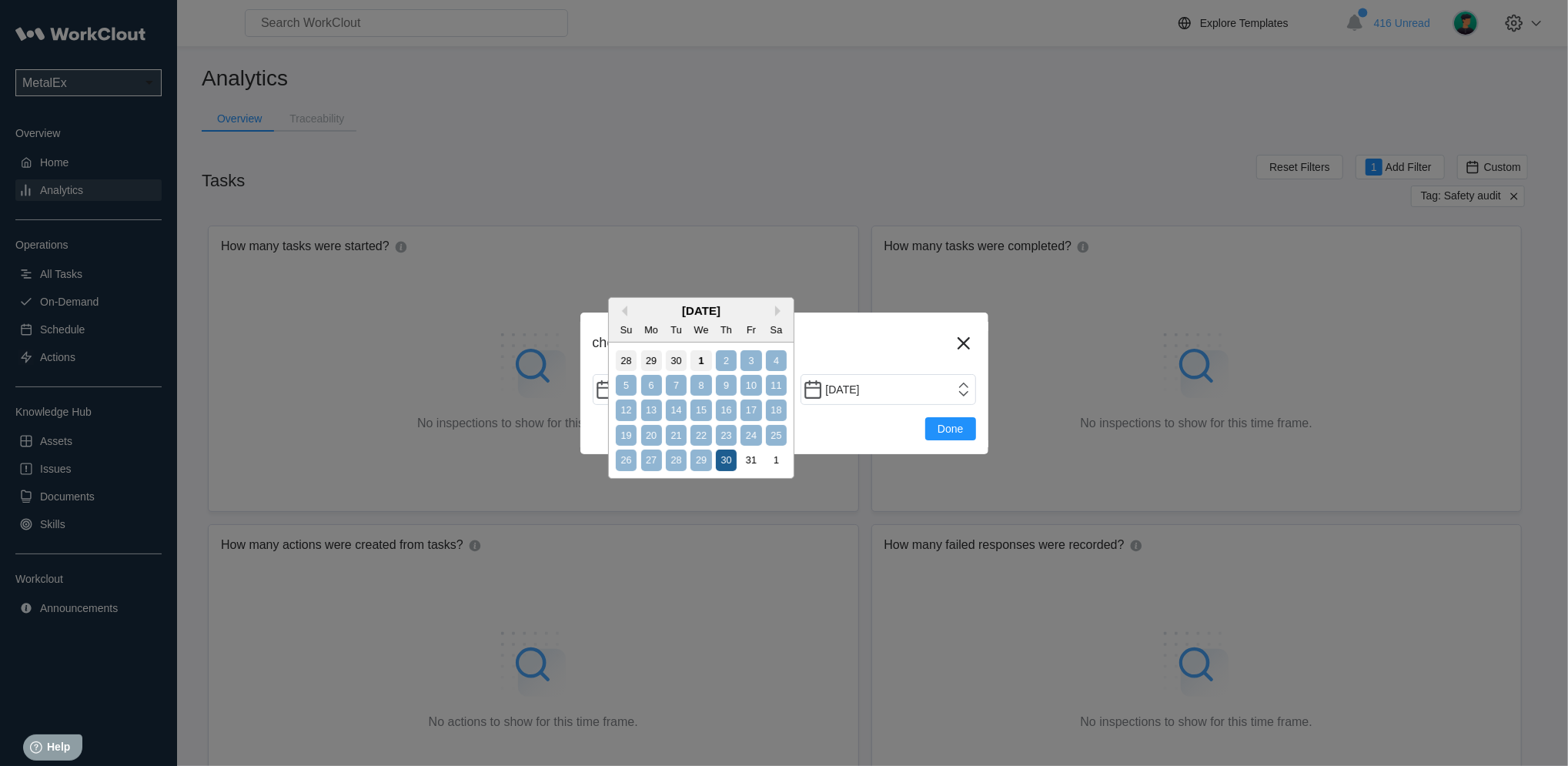
click at [729, 452] on div "30" at bounding box center [726, 459] width 21 height 21
type input "[DATE]"
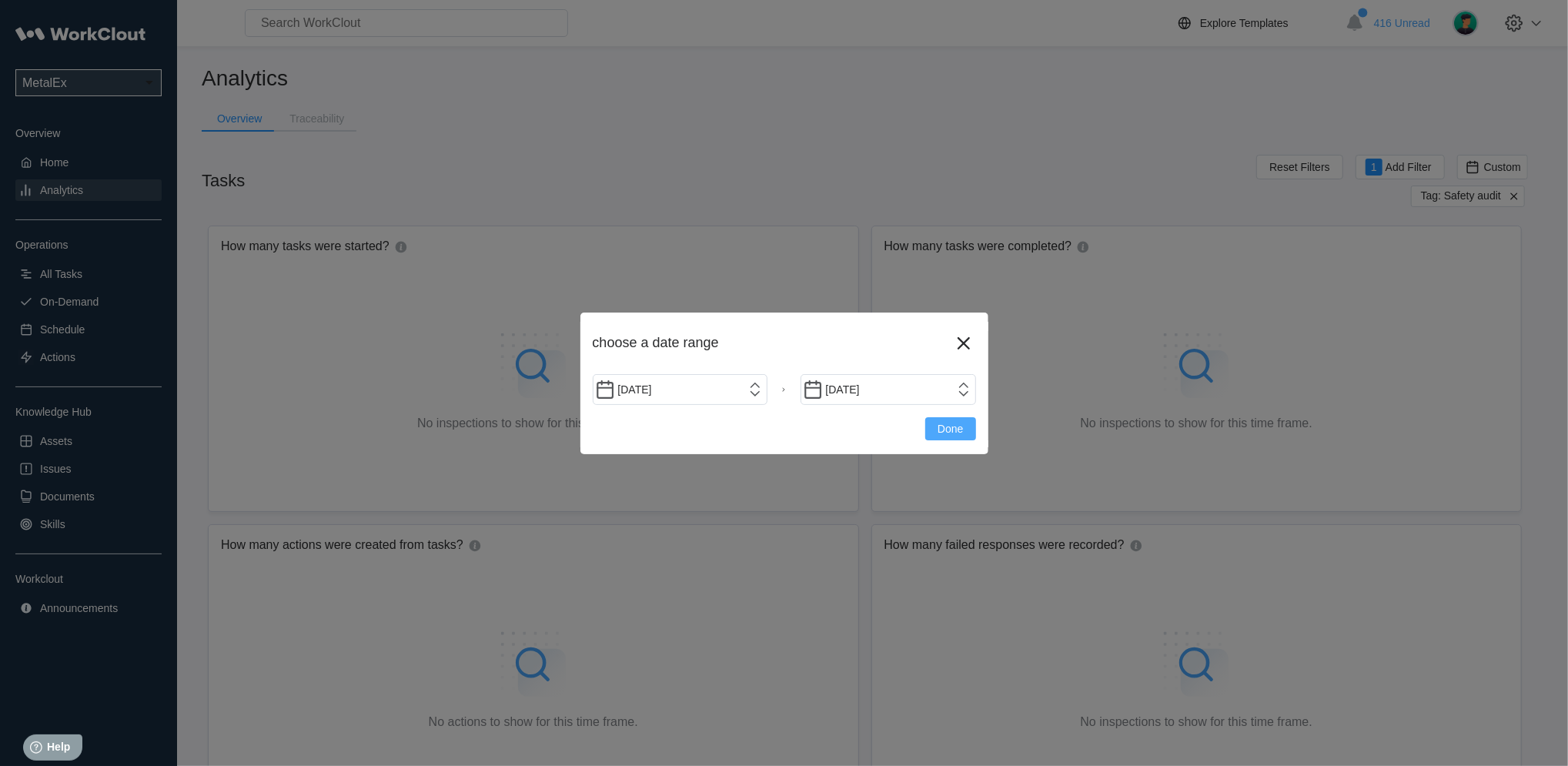
click at [935, 433] on button "Done" at bounding box center [950, 429] width 50 height 23
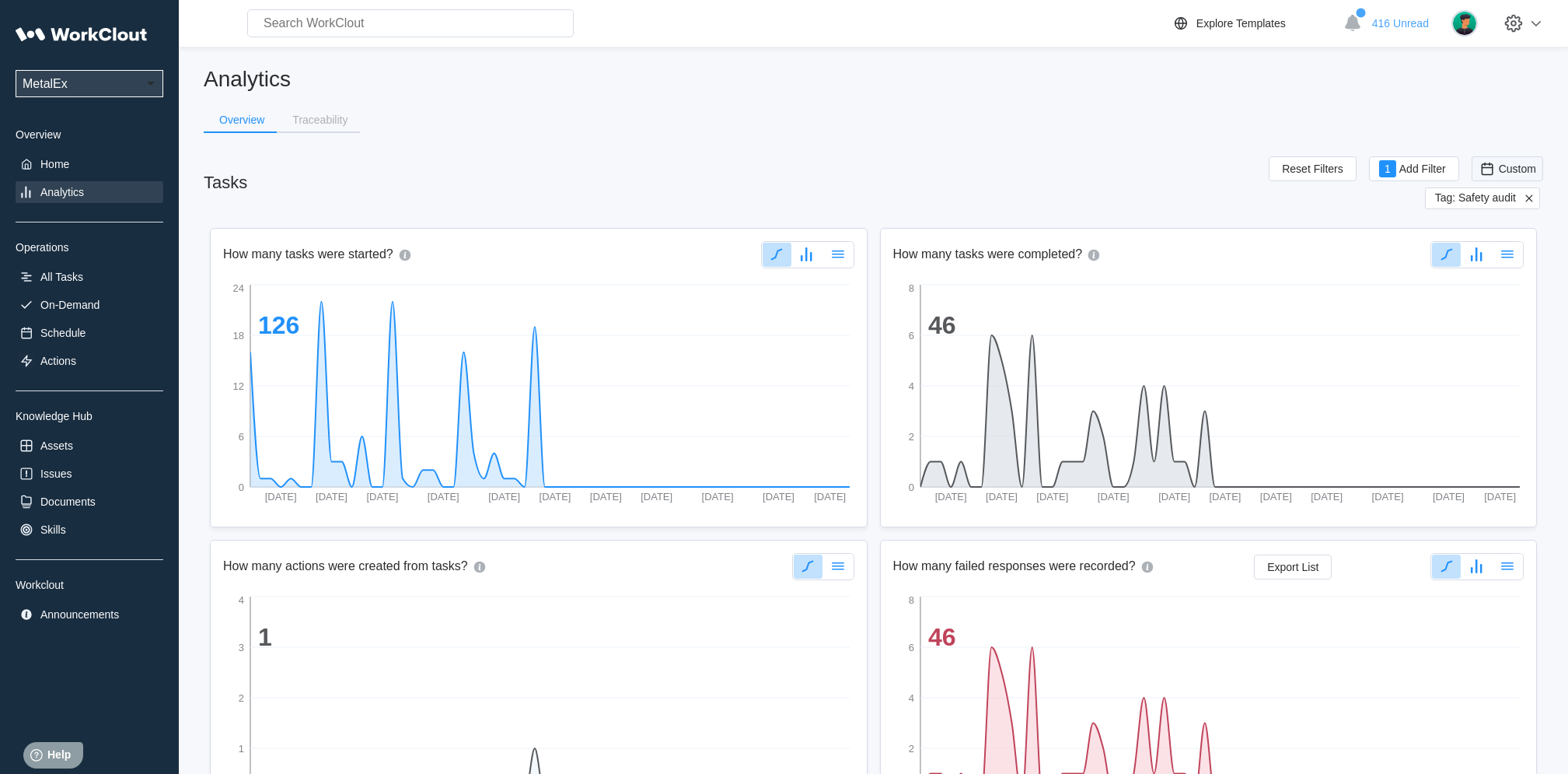
click at [1494, 178] on span "Custom" at bounding box center [1508, 168] width 71 height 25
click at [1483, 324] on div "Custom" at bounding box center [1484, 325] width 37 height 13
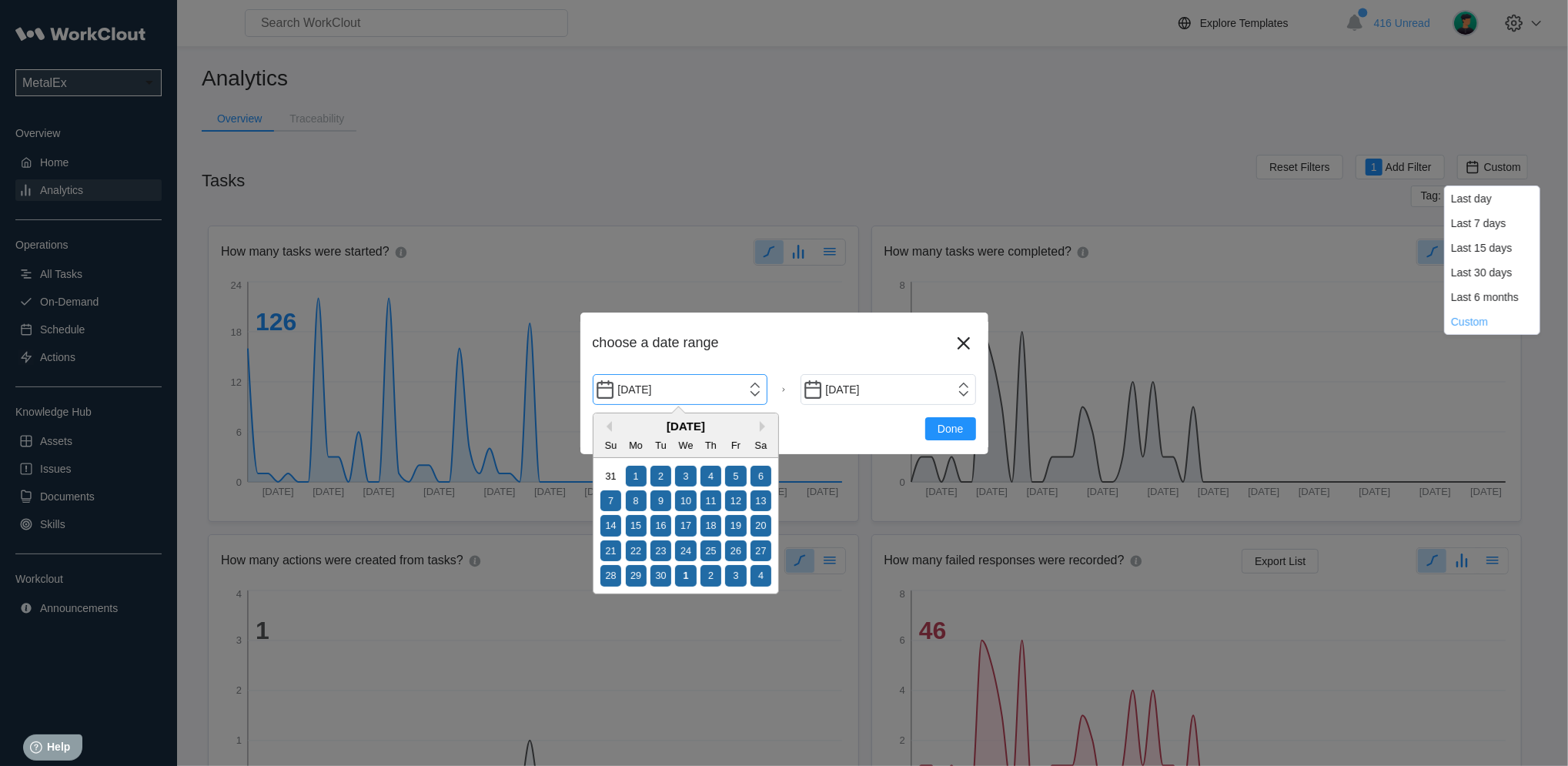
click at [759, 396] on input "[DATE]" at bounding box center [681, 390] width 176 height 31
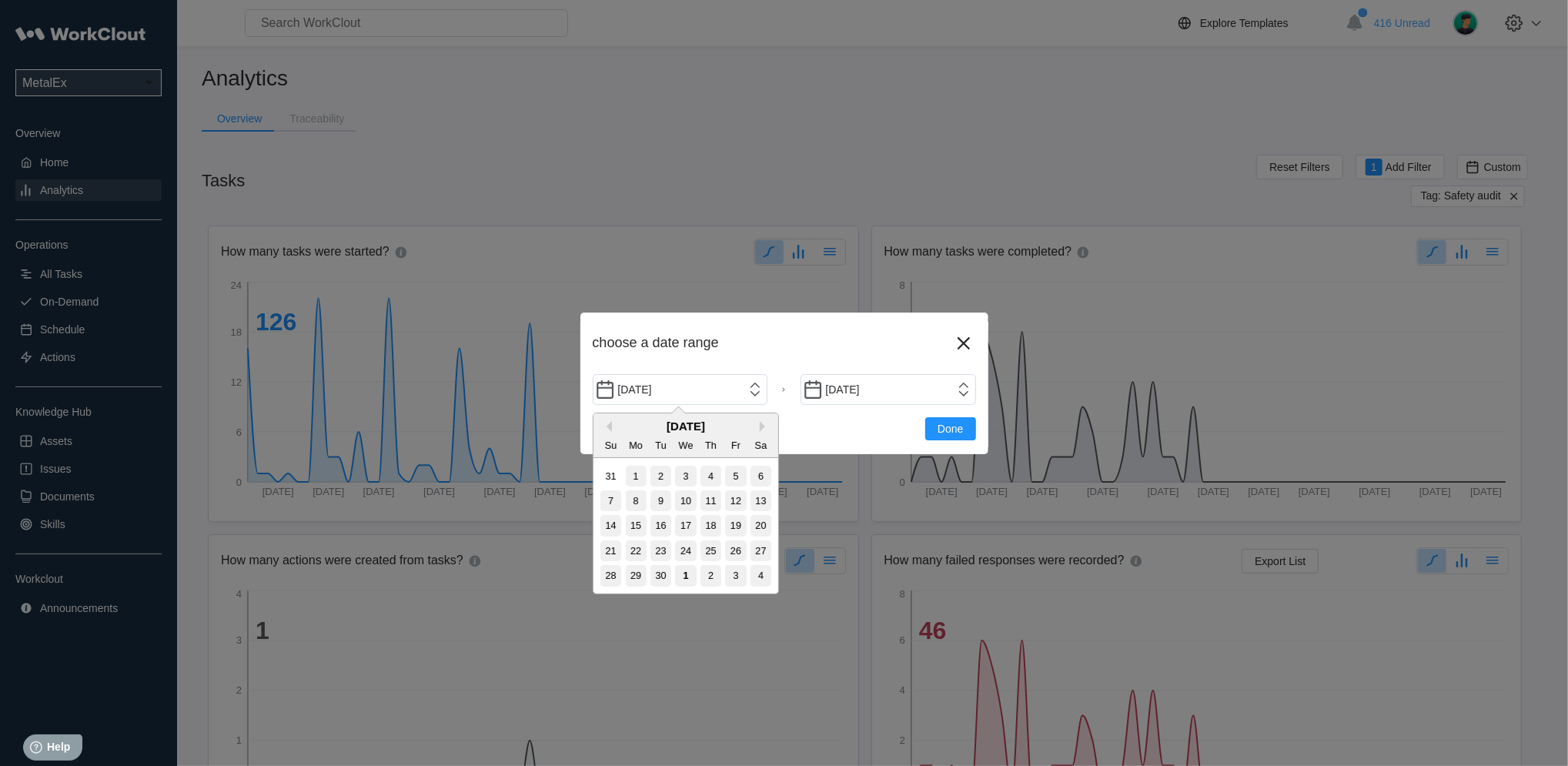
click at [685, 577] on div "1" at bounding box center [685, 574] width 21 height 21
type input "[DATE]"
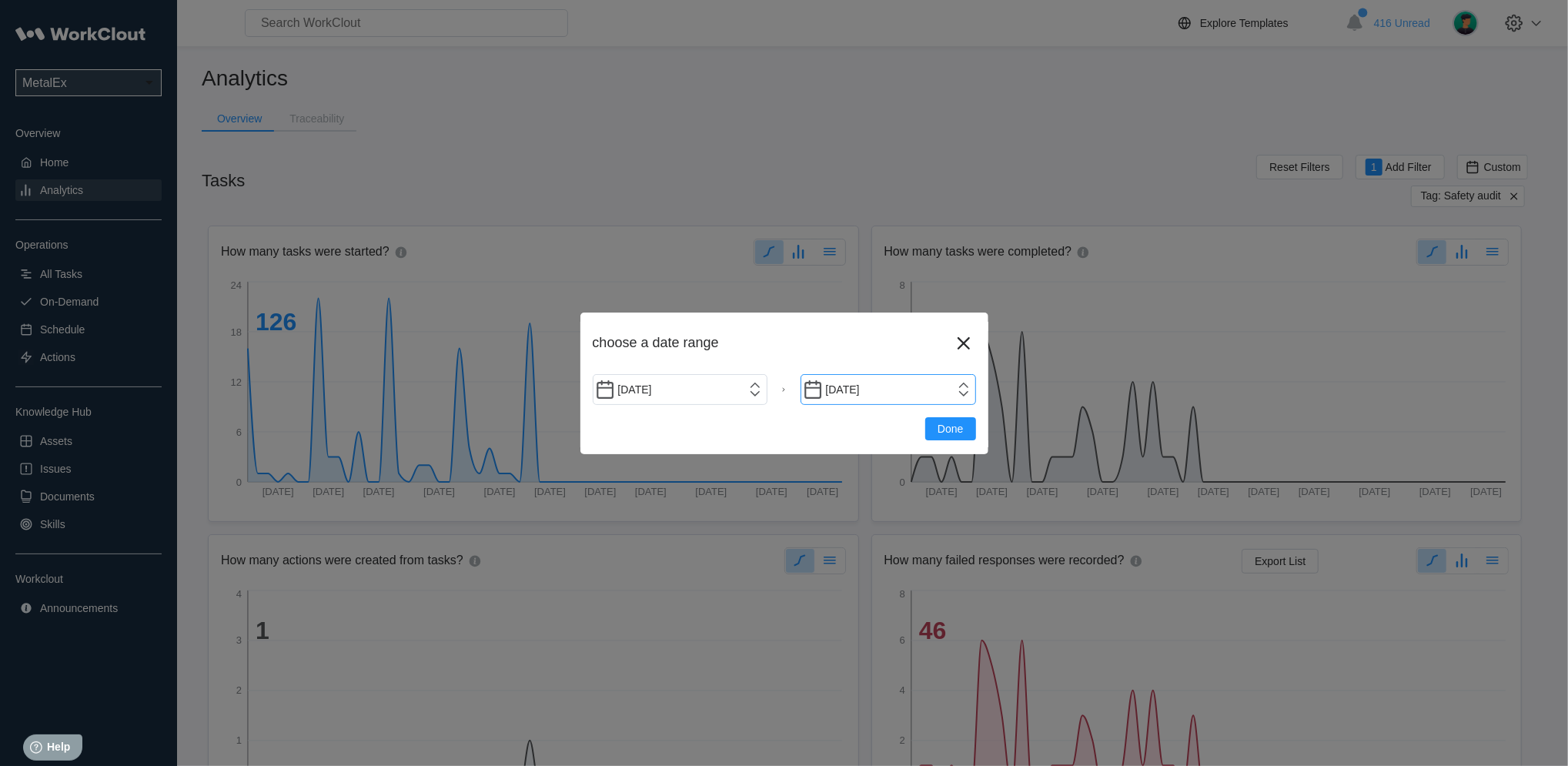
click at [952, 392] on input "[DATE]" at bounding box center [888, 390] width 176 height 31
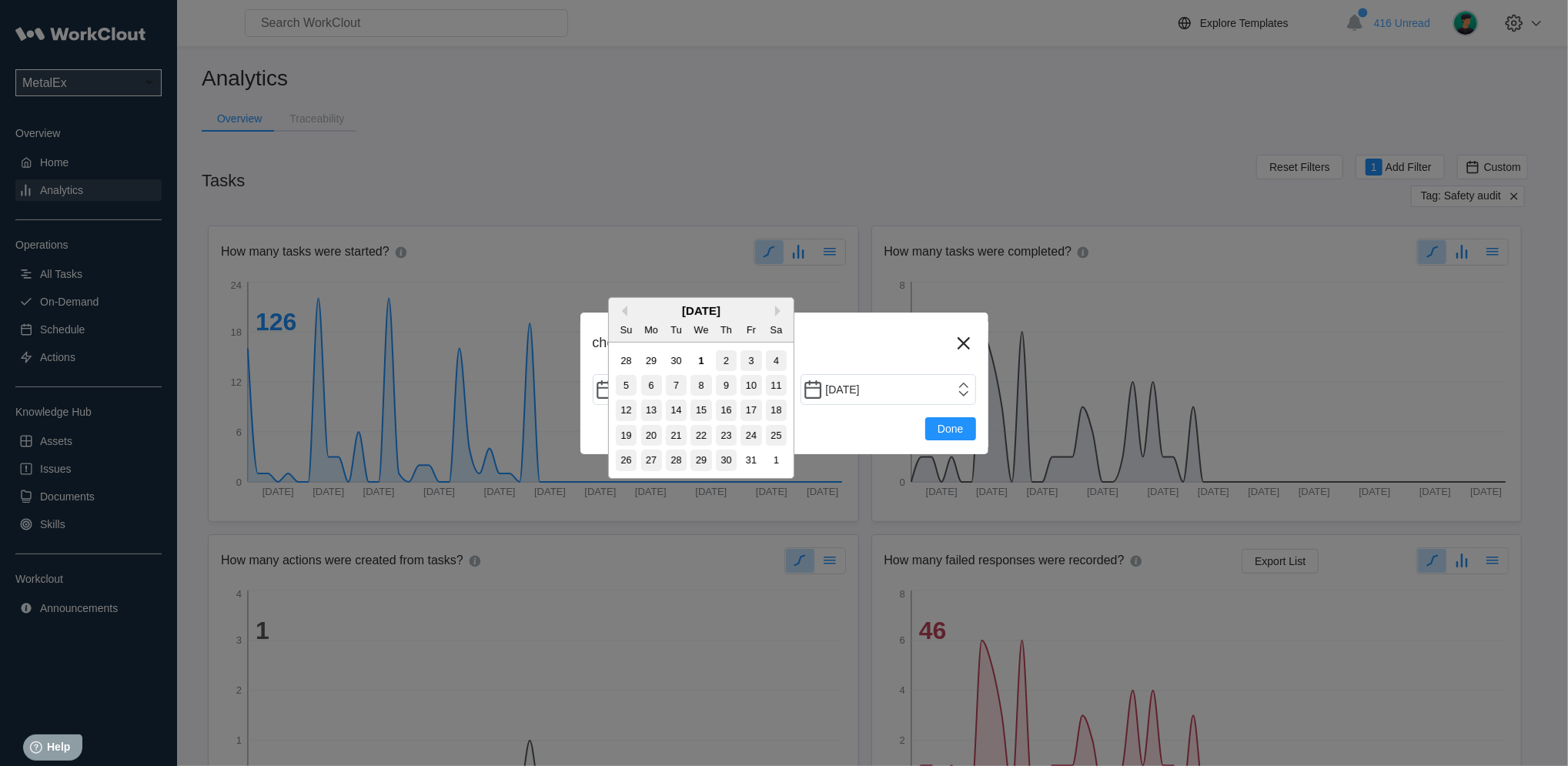
click at [704, 357] on div "1" at bounding box center [700, 361] width 21 height 21
click at [700, 362] on div "1" at bounding box center [700, 361] width 21 height 21
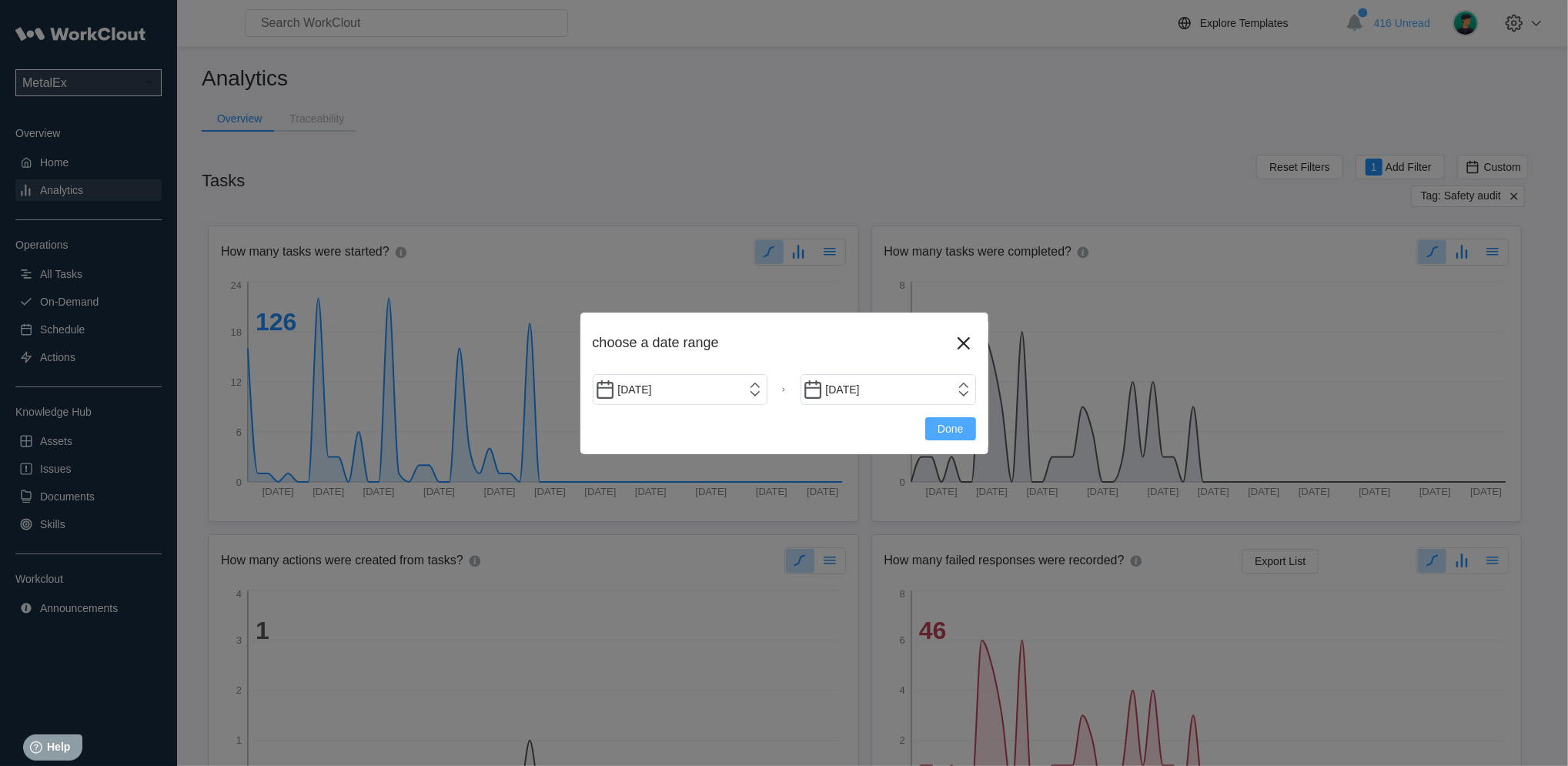
click at [962, 433] on span "Done" at bounding box center [951, 428] width 25 height 11
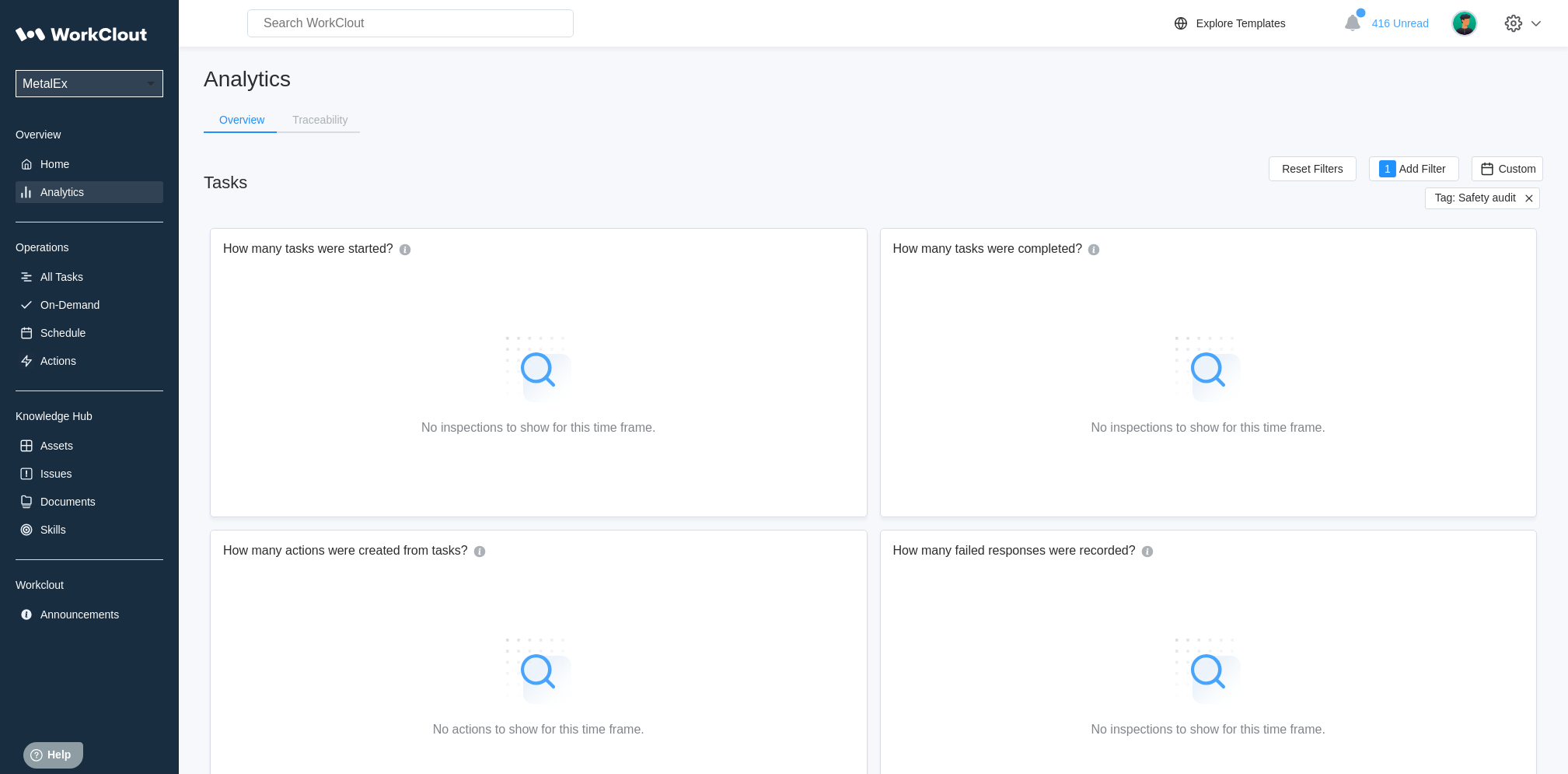
click at [1507, 201] on span "Tag: Safety audit" at bounding box center [1476, 198] width 81 height 14
click at [1504, 167] on span "Custom" at bounding box center [1518, 169] width 37 height 13
click at [1491, 317] on div "Custom" at bounding box center [1507, 325] width 96 height 25
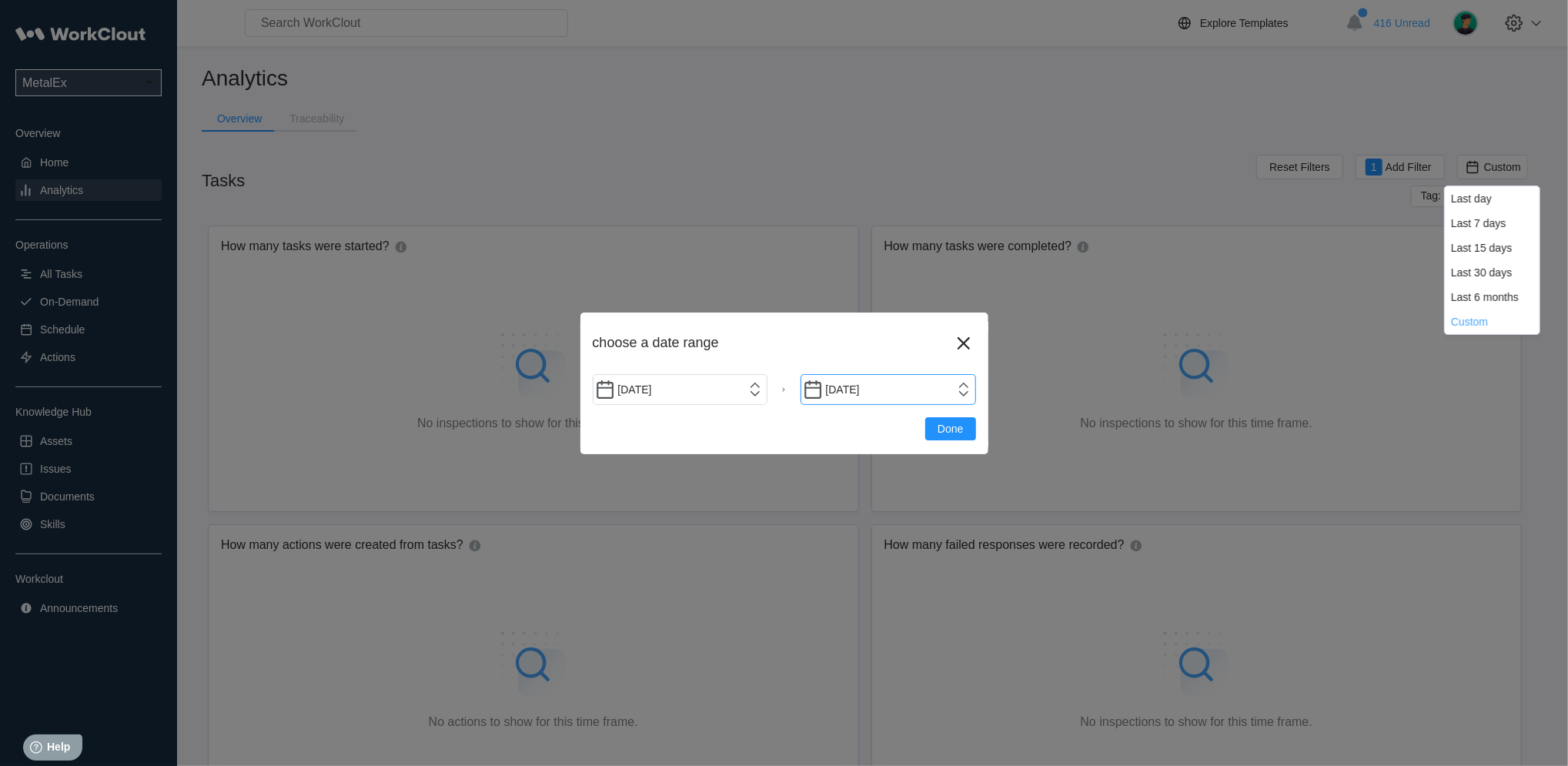
click at [964, 389] on input "[DATE]" at bounding box center [888, 390] width 176 height 31
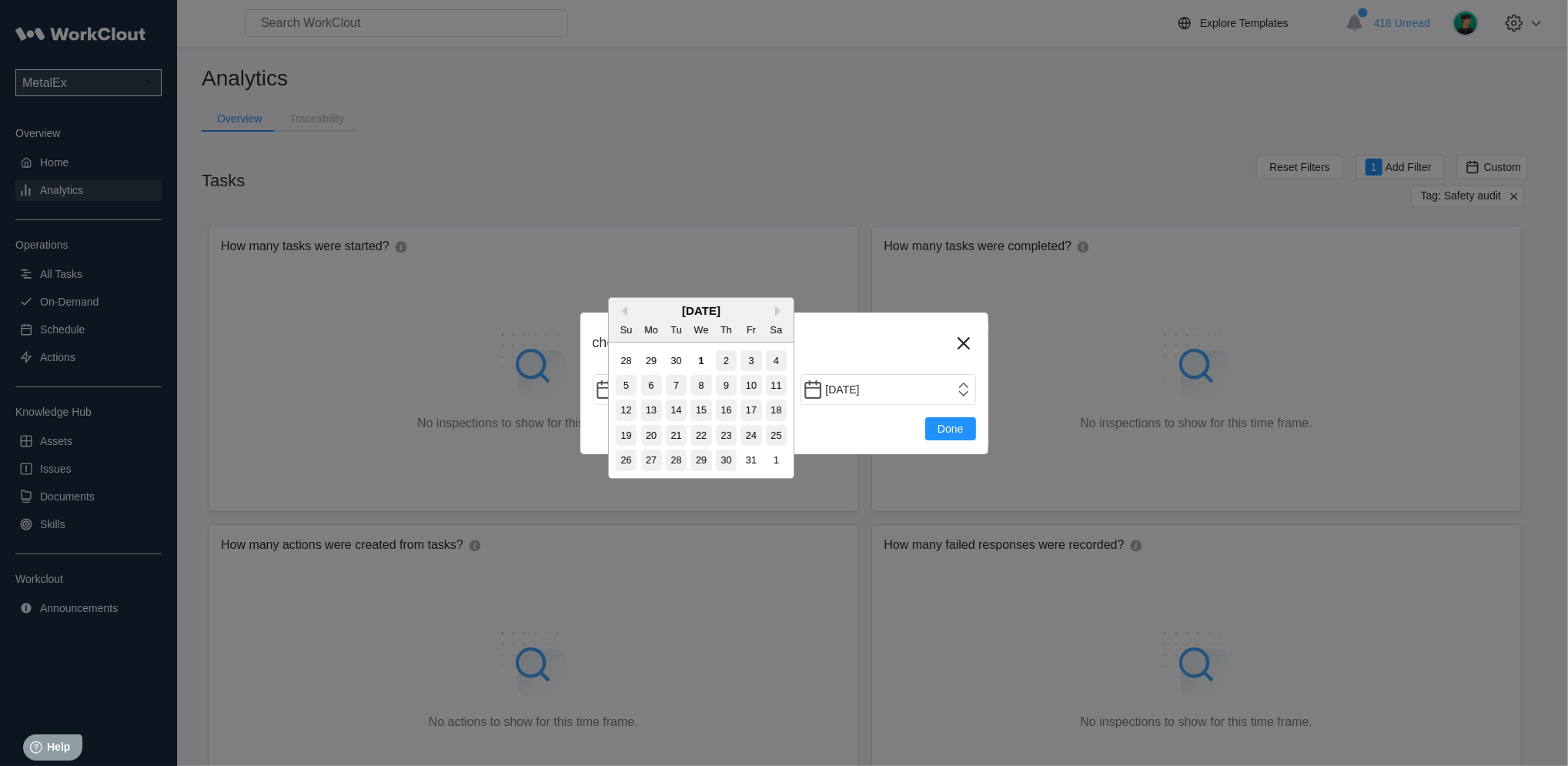
click at [702, 358] on div "1" at bounding box center [700, 361] width 21 height 21
click at [699, 361] on div "1" at bounding box center [700, 361] width 21 height 21
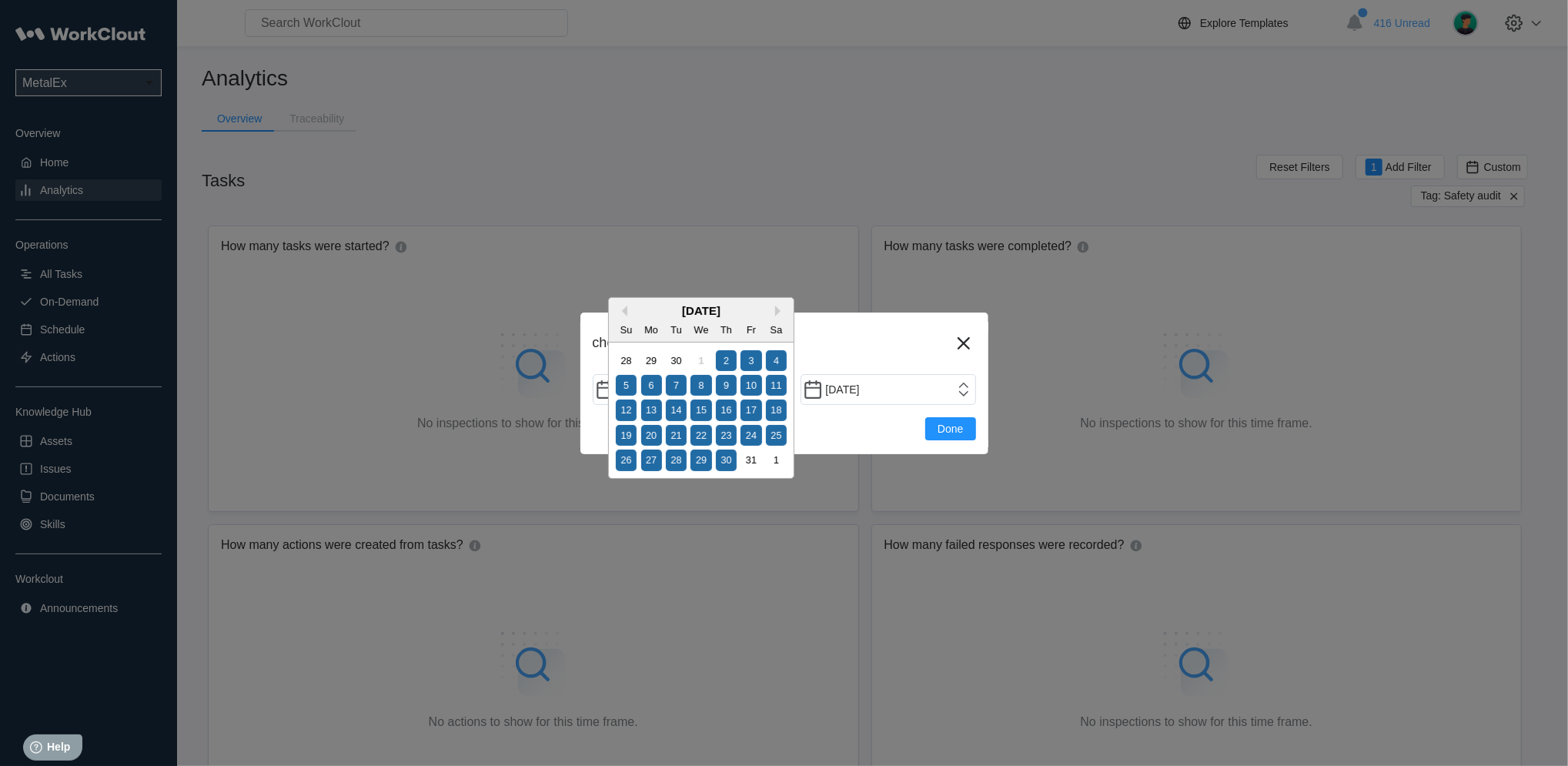
click at [694, 354] on div "28 29 30 1 2 3 4" at bounding box center [700, 360] width 175 height 24
click at [694, 357] on div "1" at bounding box center [700, 361] width 21 height 21
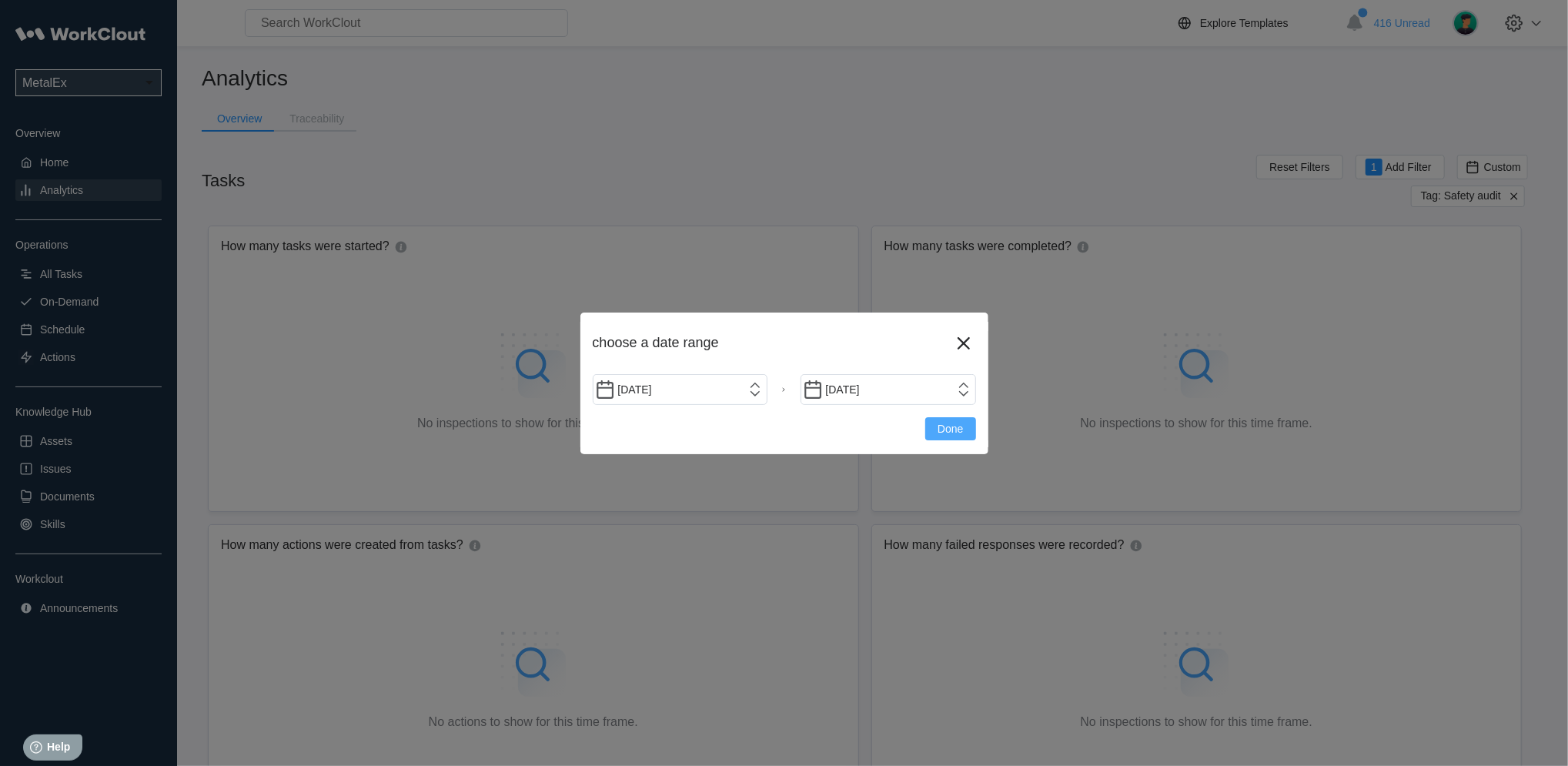
click at [935, 430] on button "Done" at bounding box center [950, 429] width 50 height 23
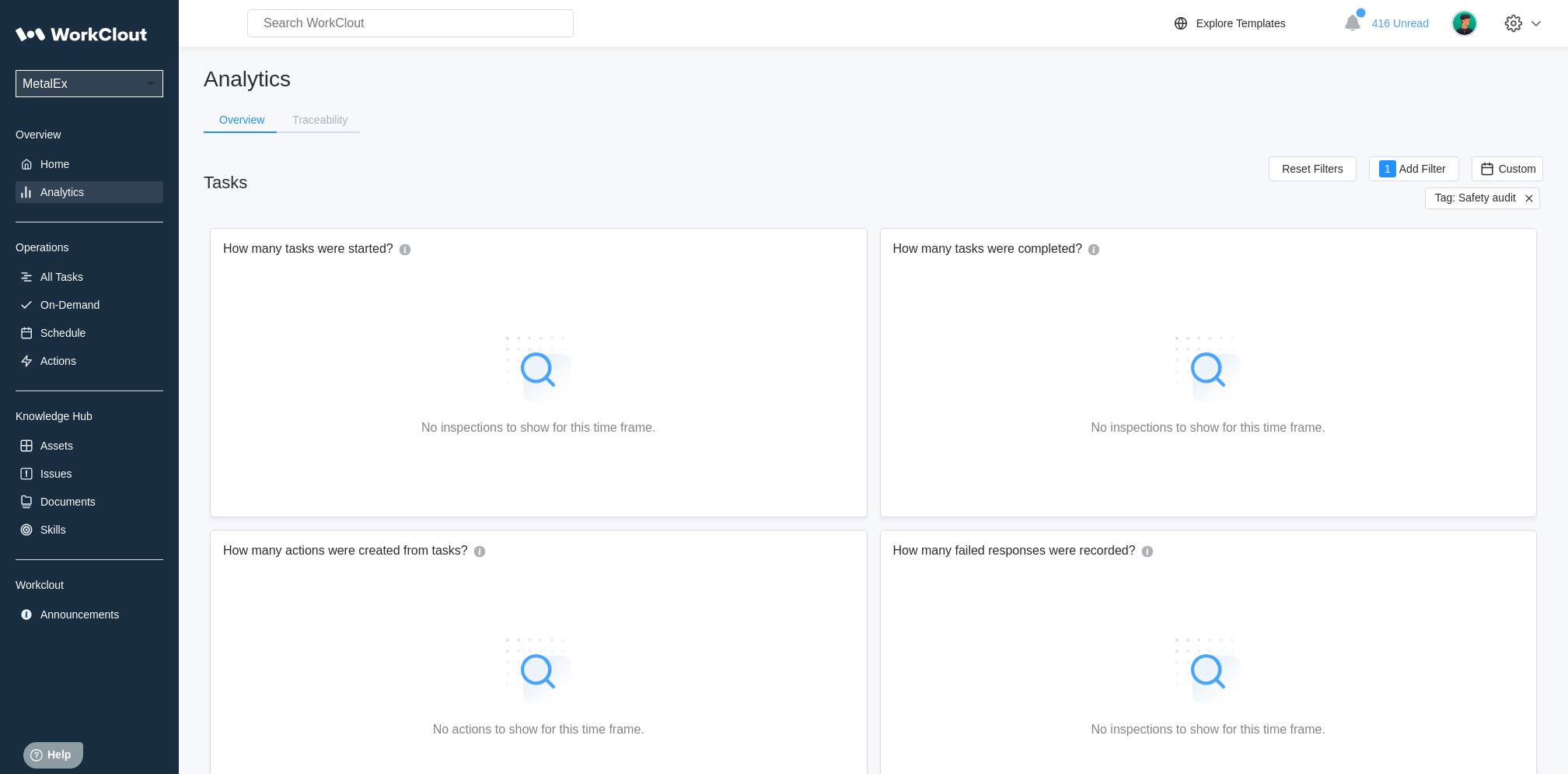
click at [1481, 195] on span "Tag: Safety audit" at bounding box center [1476, 198] width 81 height 14
click at [1478, 205] on span "Tag: Safety audit" at bounding box center [1476, 198] width 81 height 14
click at [1480, 195] on span "Tag: Safety audit" at bounding box center [1476, 198] width 81 height 14
click at [1496, 173] on div "Custom" at bounding box center [1508, 168] width 57 height 17
click at [1470, 328] on div "Custom" at bounding box center [1484, 325] width 37 height 13
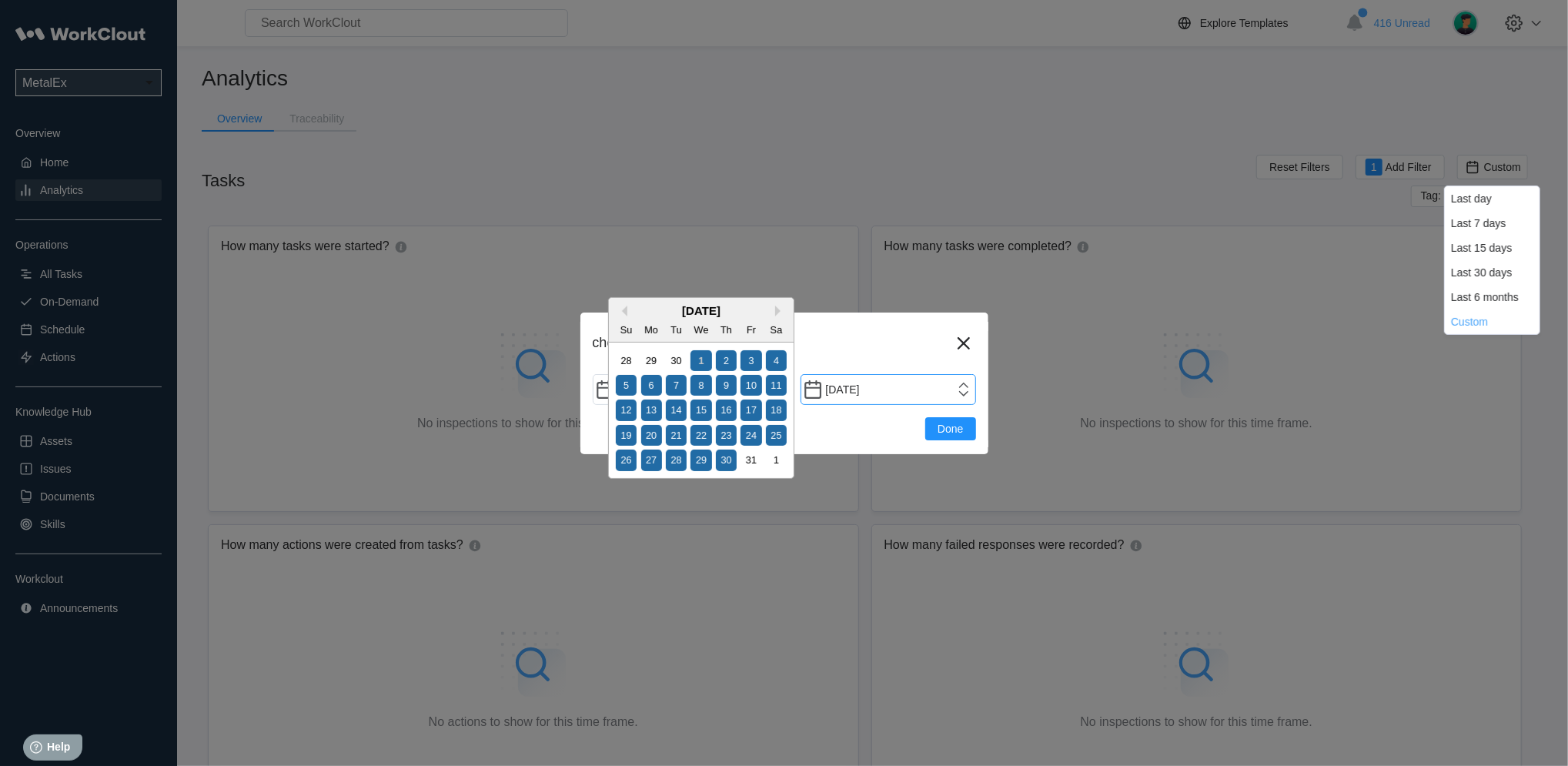
click at [961, 393] on input "[DATE]" at bounding box center [888, 390] width 176 height 31
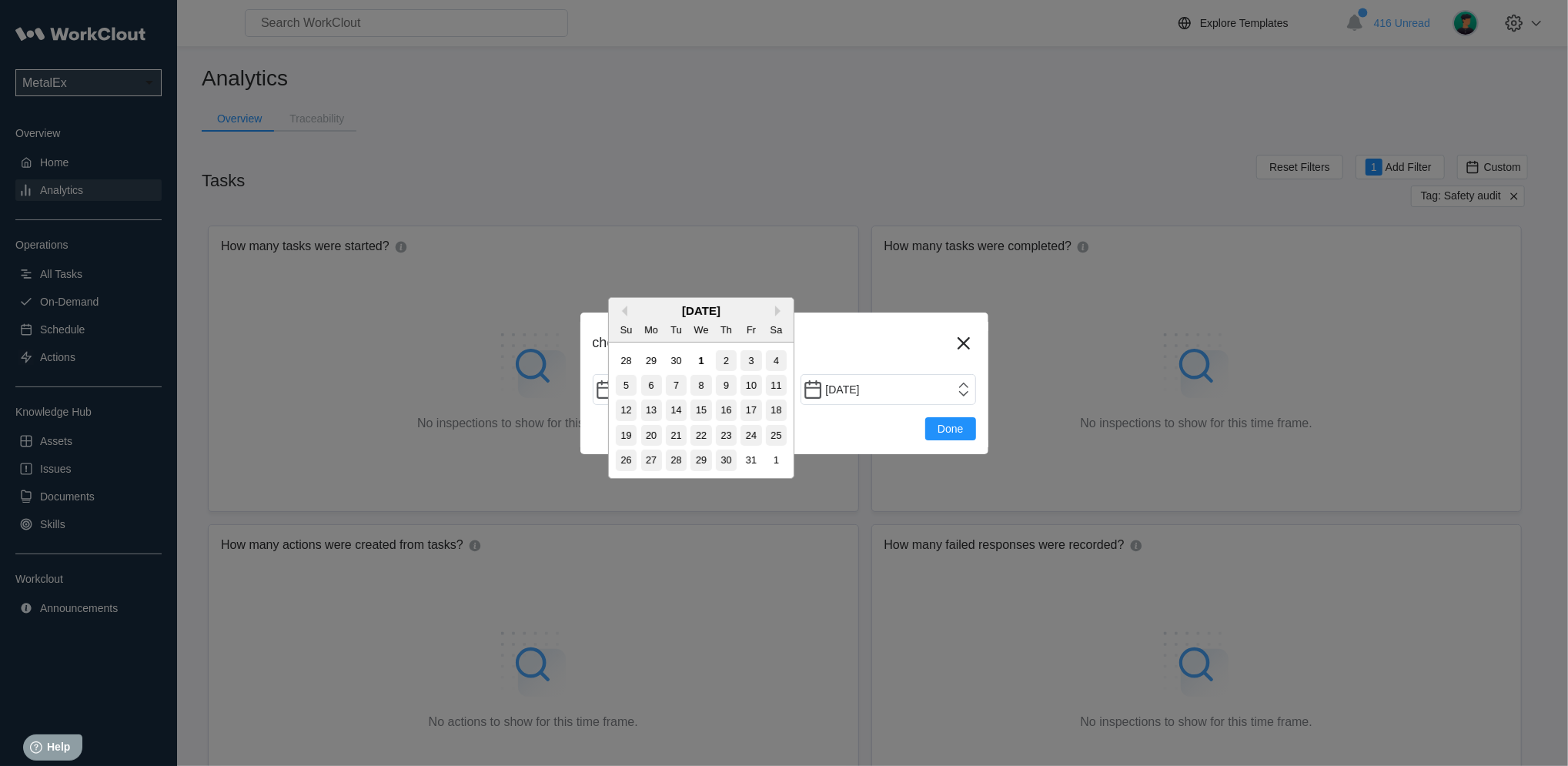
click at [699, 353] on div "1" at bounding box center [700, 361] width 21 height 21
click at [698, 361] on div "1" at bounding box center [700, 361] width 21 height 21
click at [710, 356] on div "1" at bounding box center [700, 361] width 21 height 21
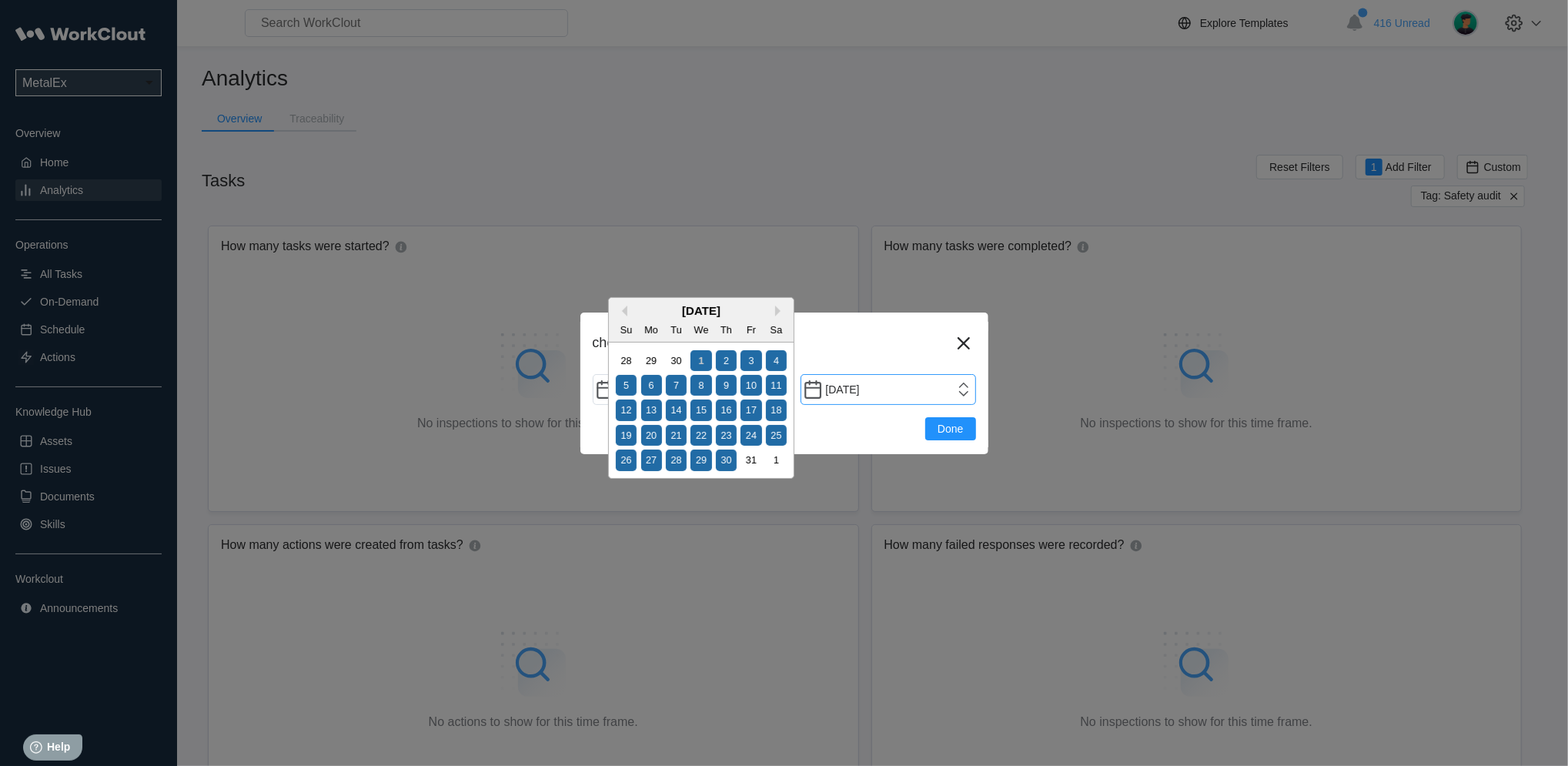
click at [964, 397] on input "[DATE]" at bounding box center [888, 390] width 176 height 31
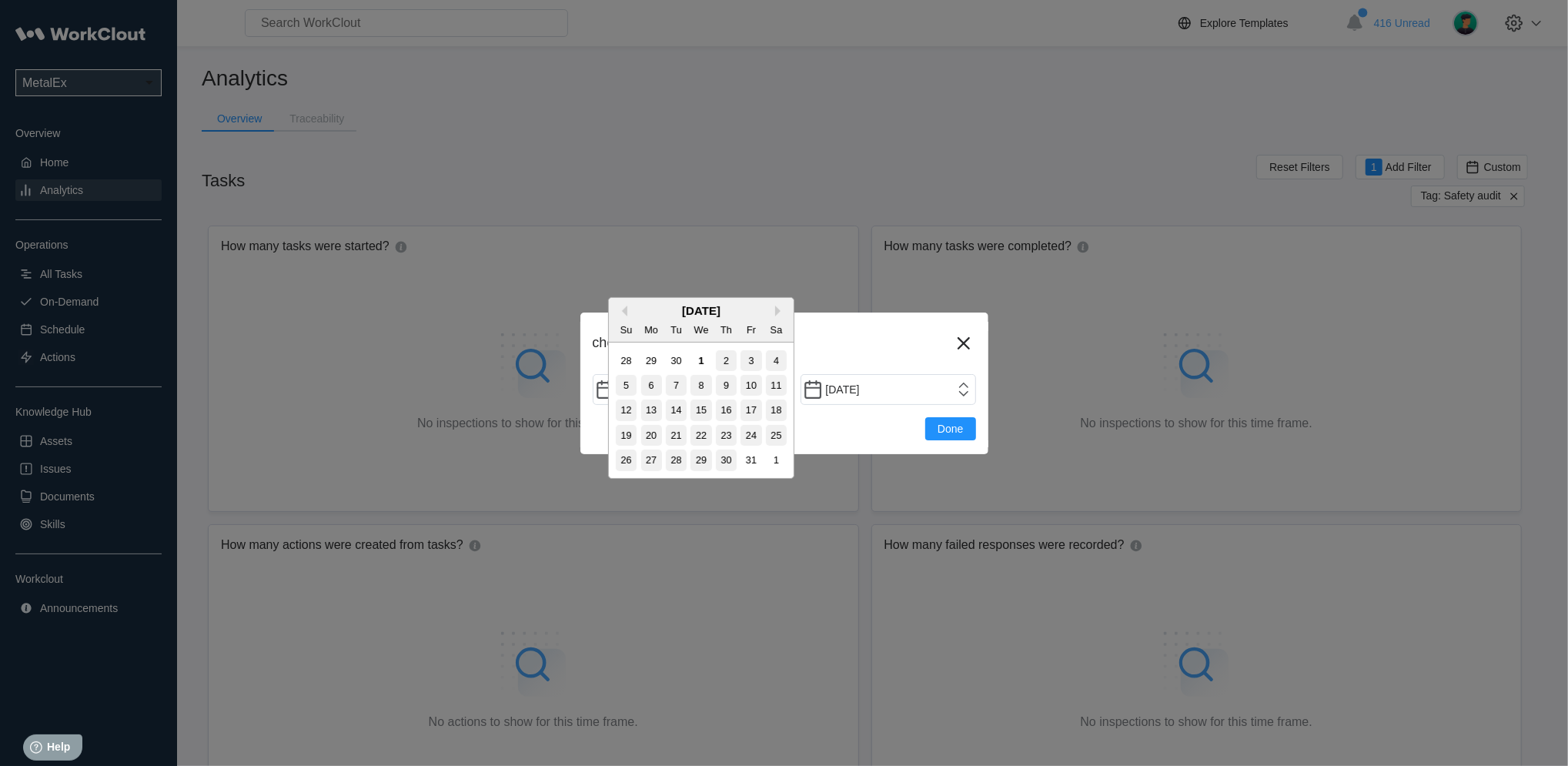
click at [699, 357] on div "1" at bounding box center [700, 361] width 21 height 21
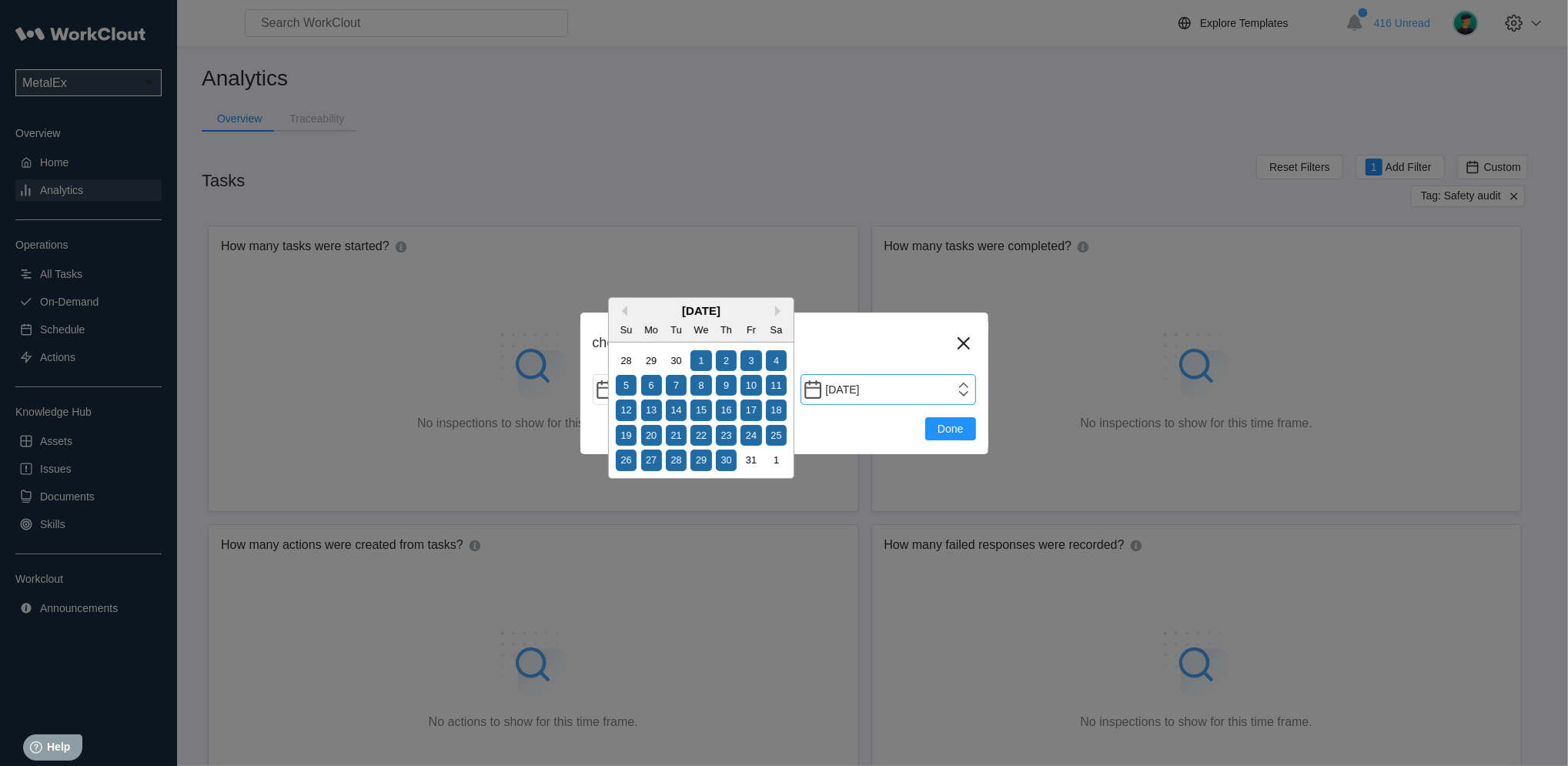
click at [946, 393] on input "[DATE]" at bounding box center [888, 390] width 176 height 31
click at [952, 390] on input "[DATE]" at bounding box center [888, 390] width 176 height 31
click at [859, 395] on input "[DATE]" at bounding box center [888, 390] width 176 height 31
click at [845, 390] on input "[DATE]" at bounding box center [888, 390] width 176 height 31
click at [850, 389] on input "[DATE]" at bounding box center [888, 390] width 176 height 31
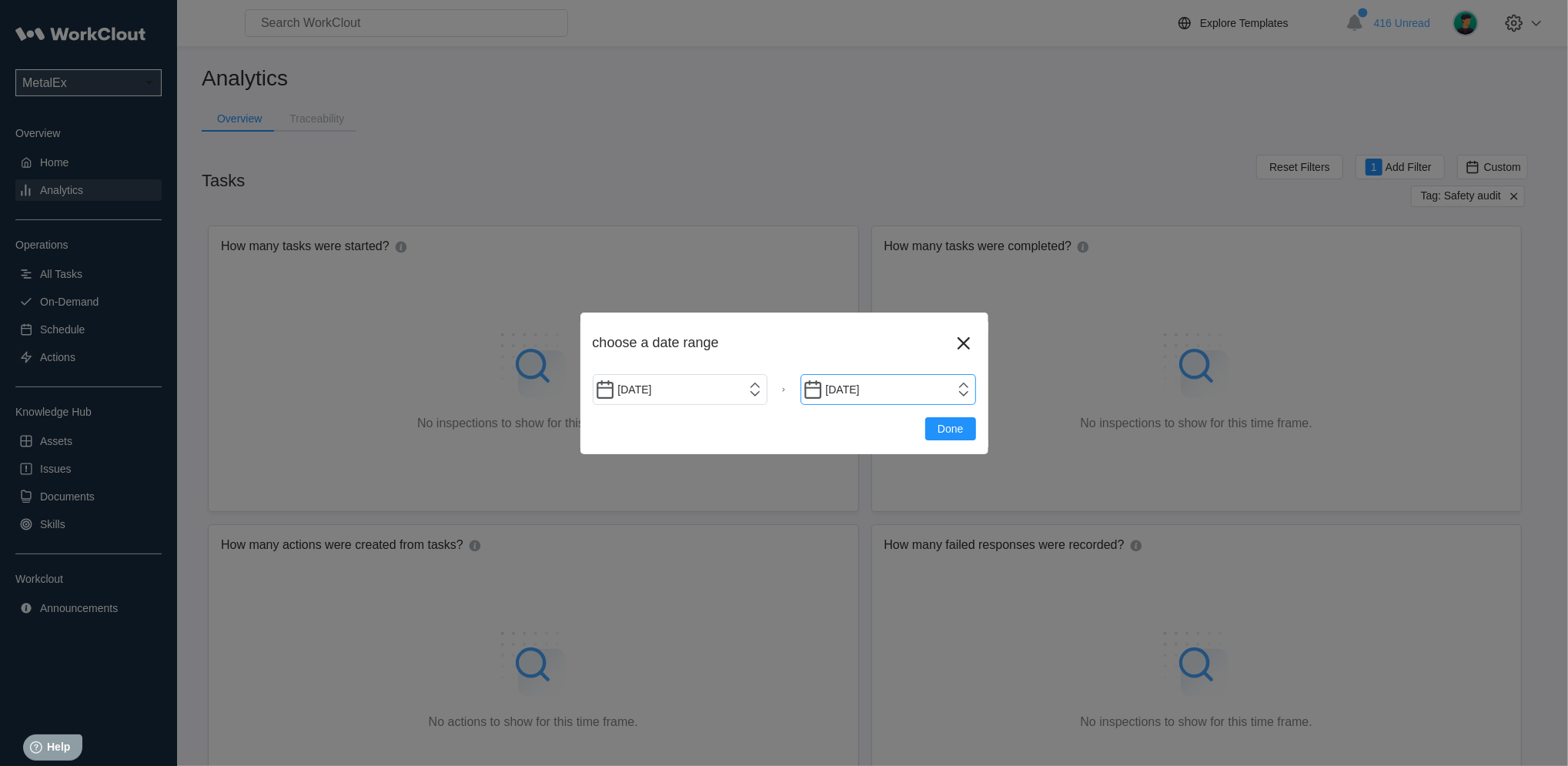
click at [851, 390] on input "[DATE]" at bounding box center [888, 390] width 176 height 31
click at [852, 386] on input "[DATE]" at bounding box center [888, 390] width 176 height 31
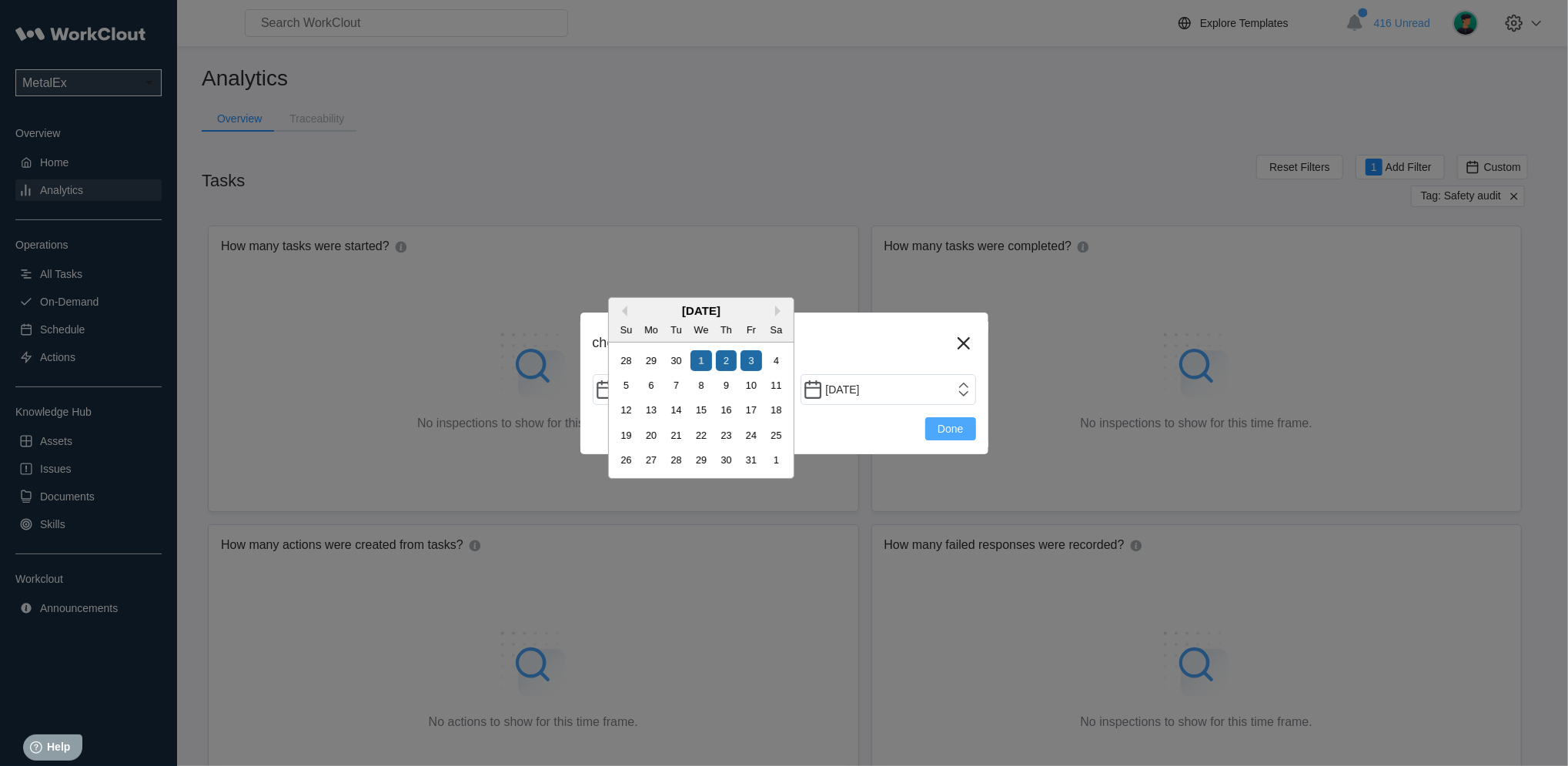
type input "[DATE]"
click at [942, 426] on span "Done" at bounding box center [951, 428] width 25 height 11
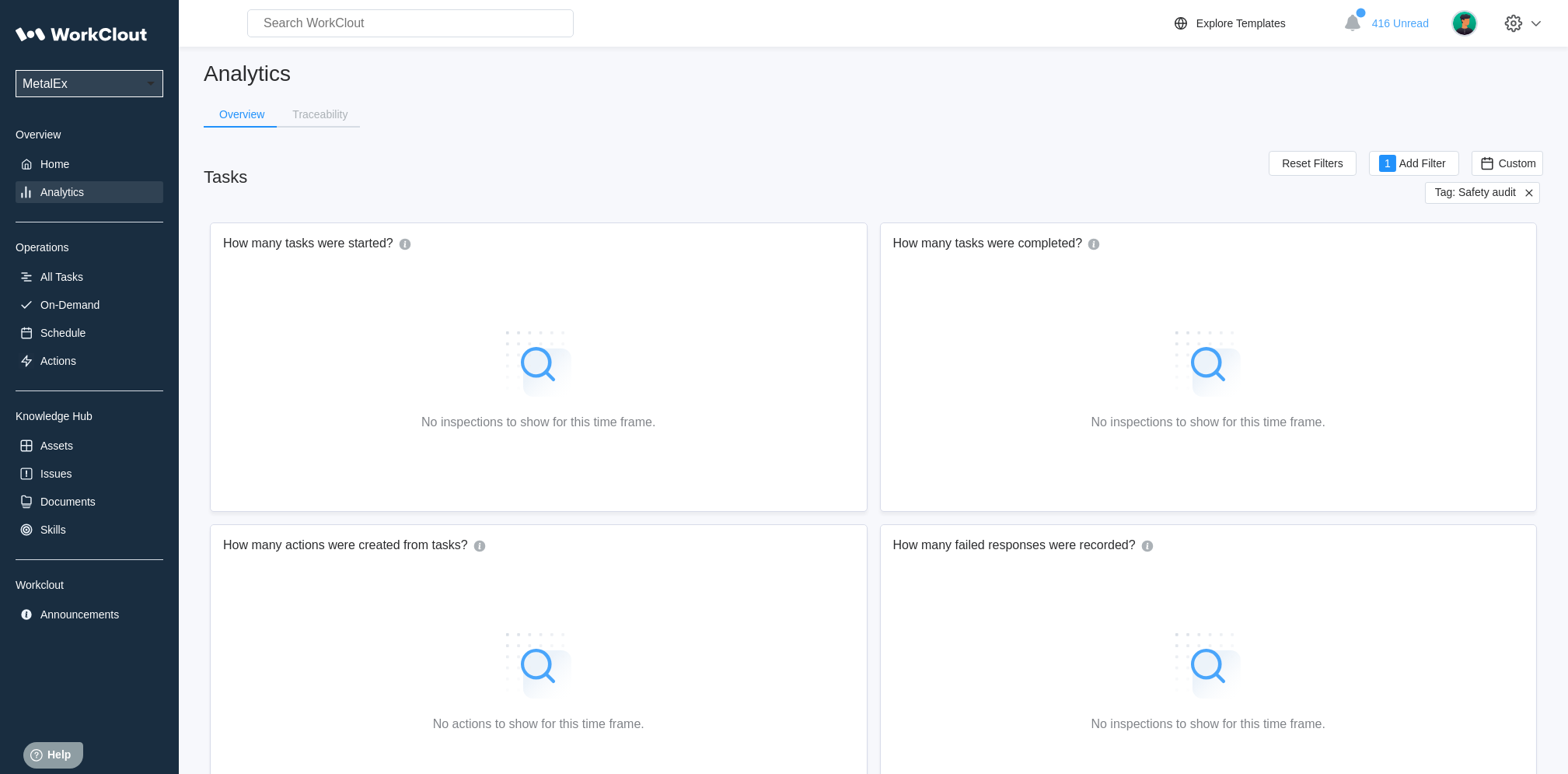
scroll to position [0, 0]
